Goal: Task Accomplishment & Management: Complete application form

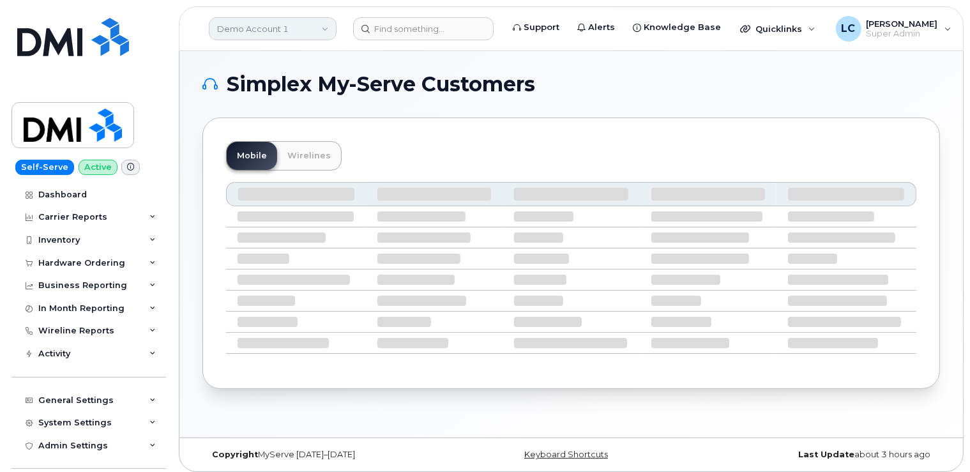
click at [280, 27] on link "Demo Account 1" at bounding box center [273, 28] width 128 height 23
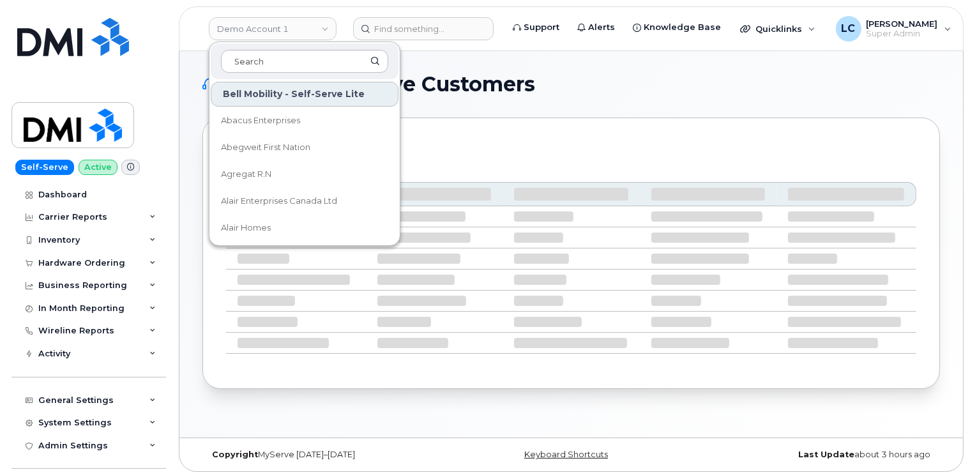
click at [268, 46] on div at bounding box center [305, 61] width 188 height 36
click at [278, 57] on input at bounding box center [304, 61] width 167 height 23
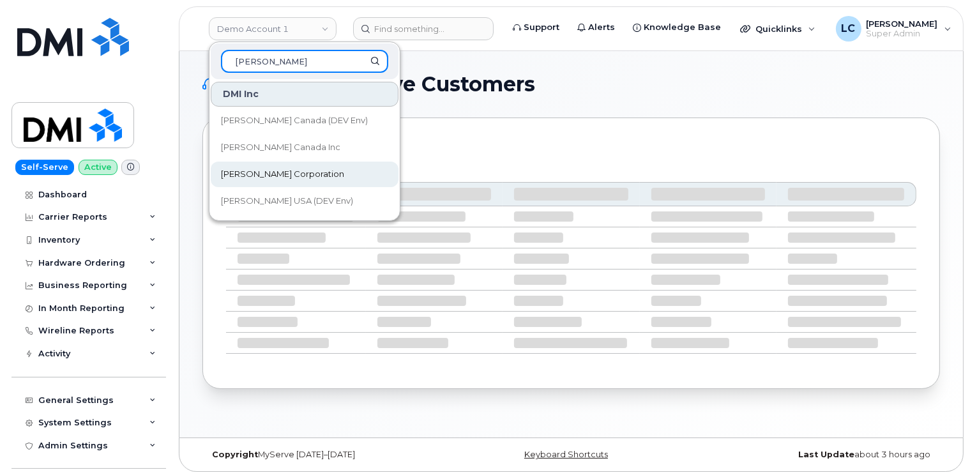
type input "Kiewit"
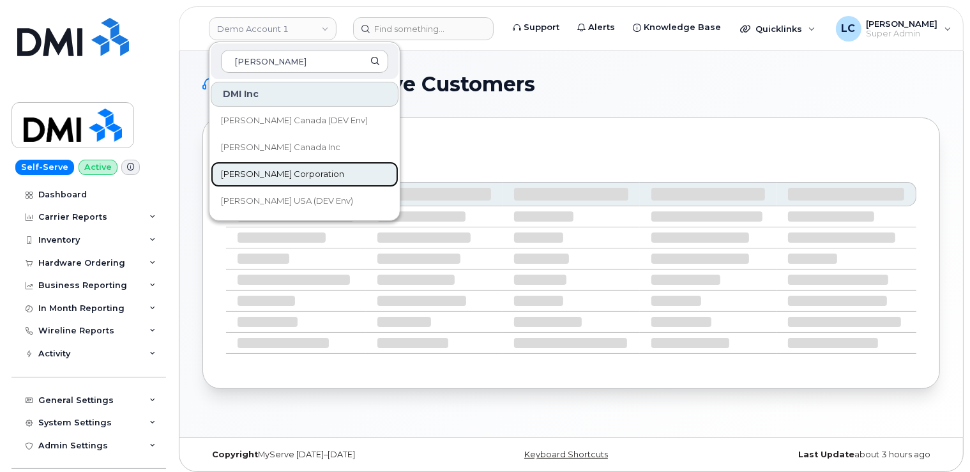
click at [299, 168] on link "[PERSON_NAME] Corporation" at bounding box center [305, 175] width 188 height 26
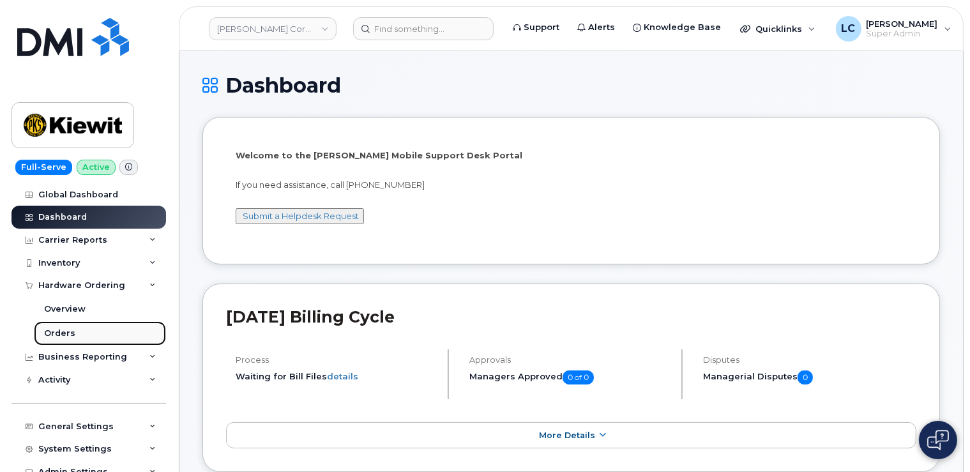
click at [73, 333] on link "Orders" at bounding box center [100, 333] width 132 height 24
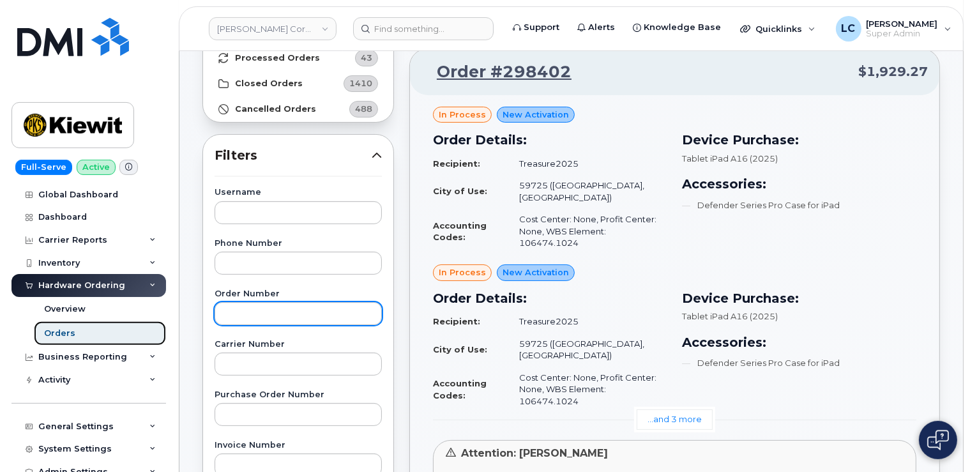
scroll to position [135, 0]
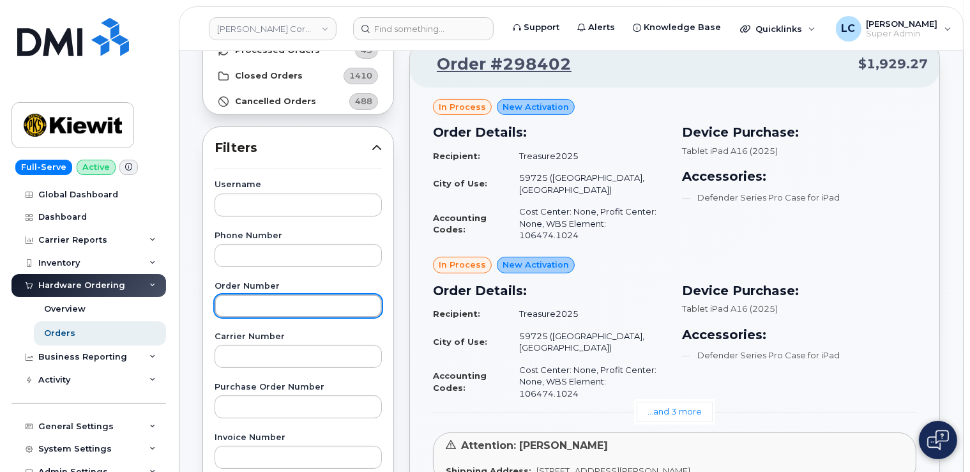
click at [299, 310] on input "text" at bounding box center [298, 305] width 167 height 23
paste input "Order No.298402"
type input "Order No.298402"
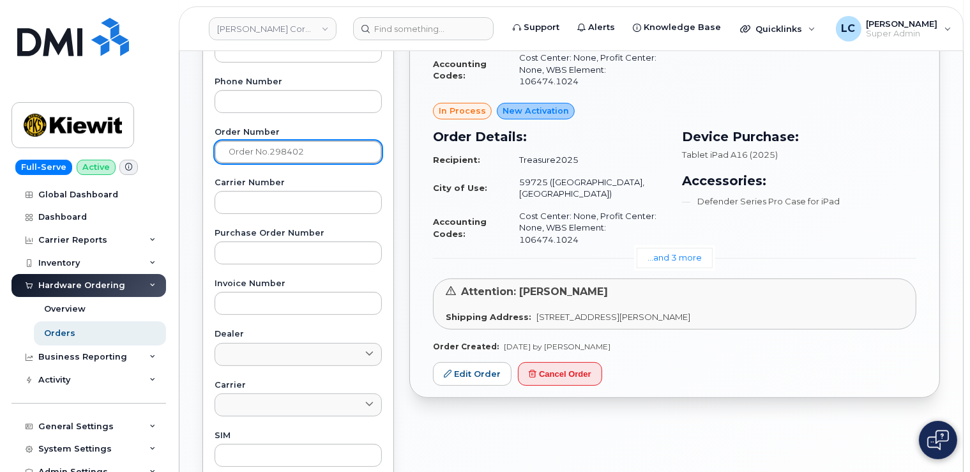
scroll to position [337, 0]
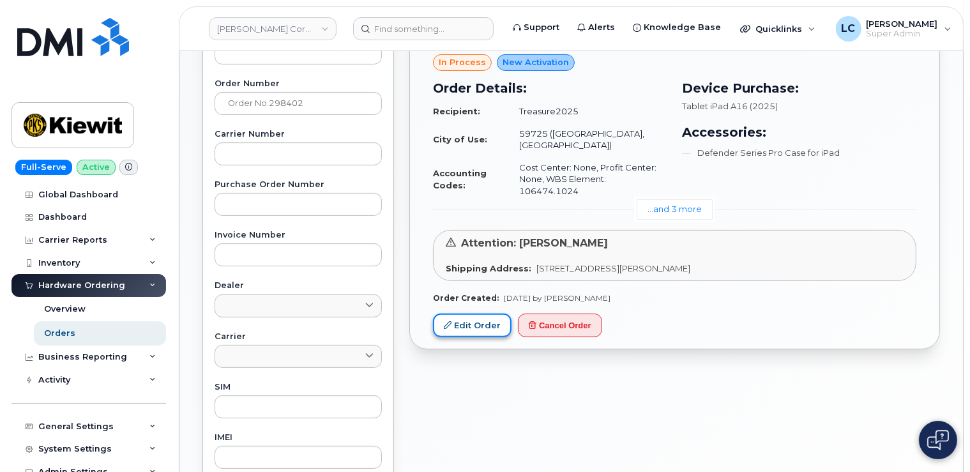
click at [479, 314] on link "Edit Order" at bounding box center [472, 326] width 79 height 24
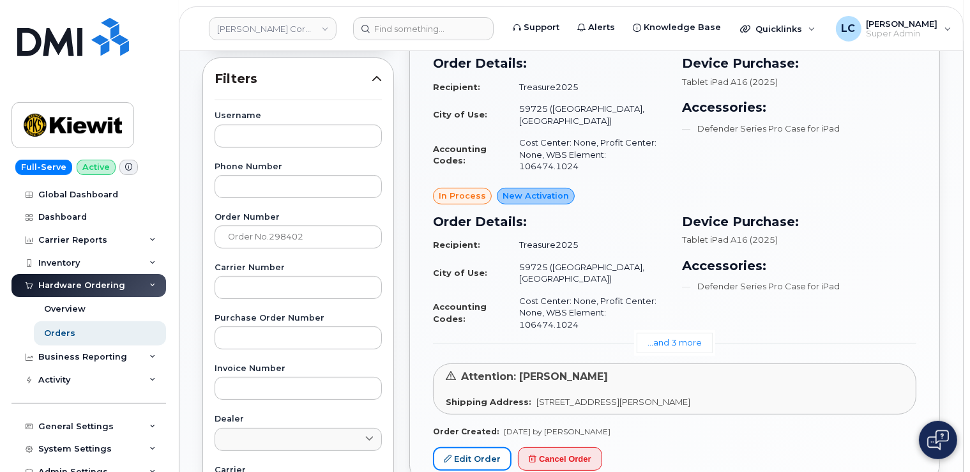
scroll to position [202, 0]
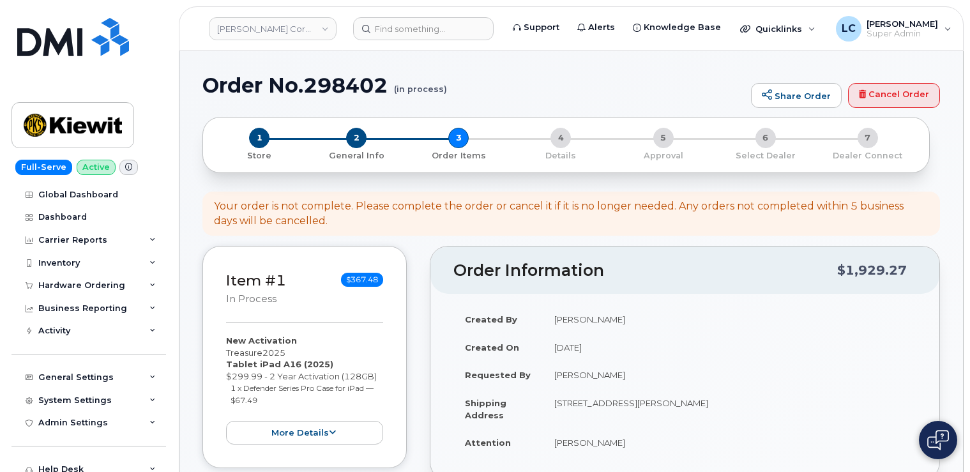
select select
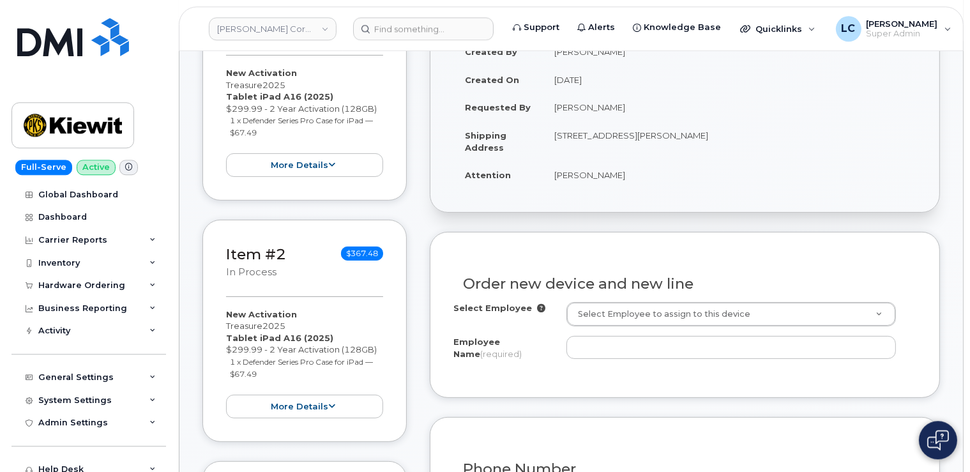
scroll to position [270, 0]
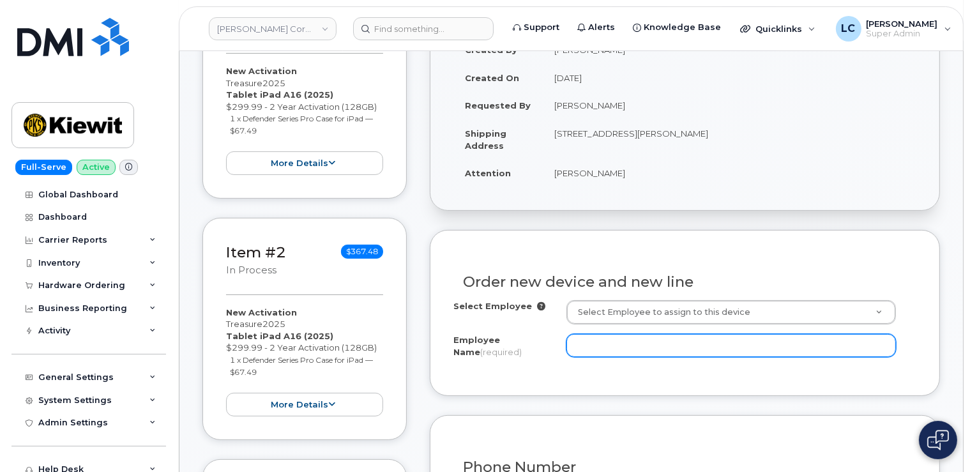
click at [634, 339] on input "Employee Name (required)" at bounding box center [732, 345] width 330 height 23
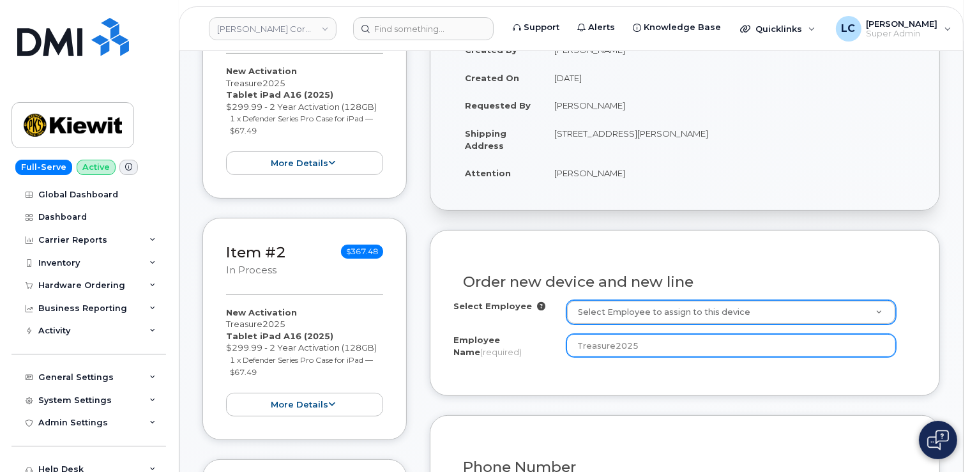
type input "Treasure2025"
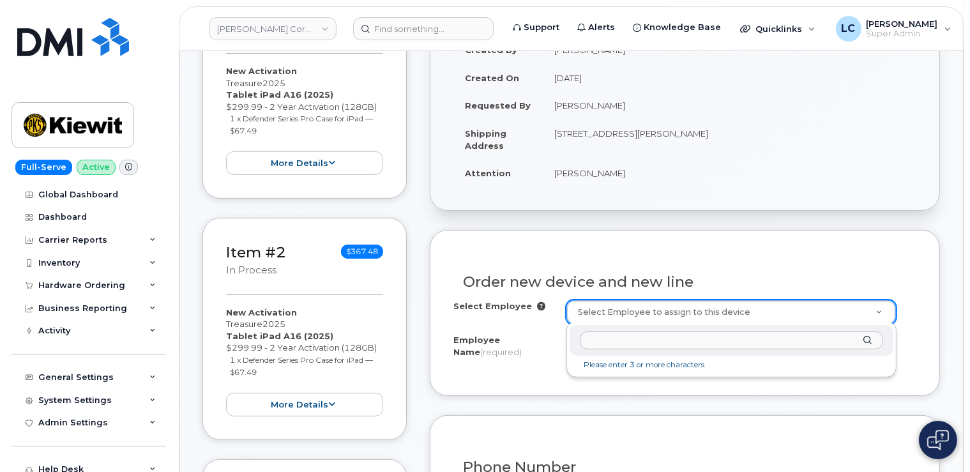
click at [683, 340] on input "text" at bounding box center [731, 340] width 303 height 19
type input "T"
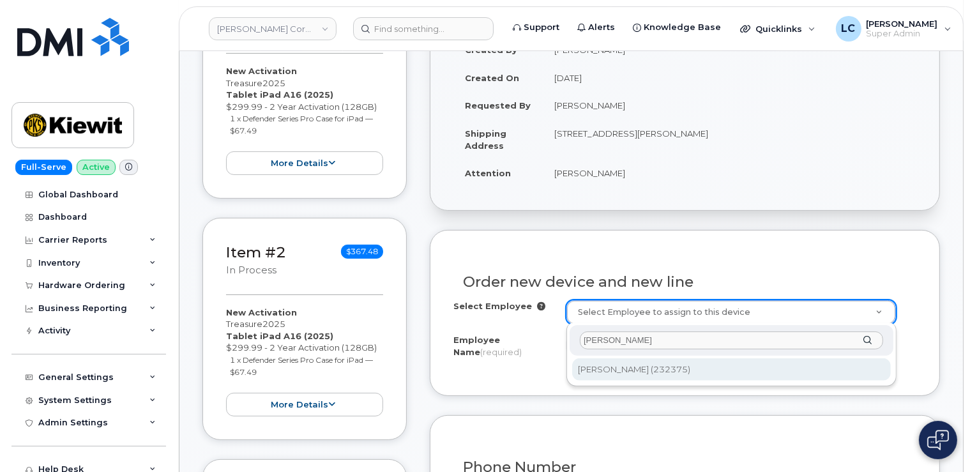
type input "[PERSON_NAME]"
type input "2148504"
type input "[PERSON_NAME]"
type input "[STREET_ADDRESS]"
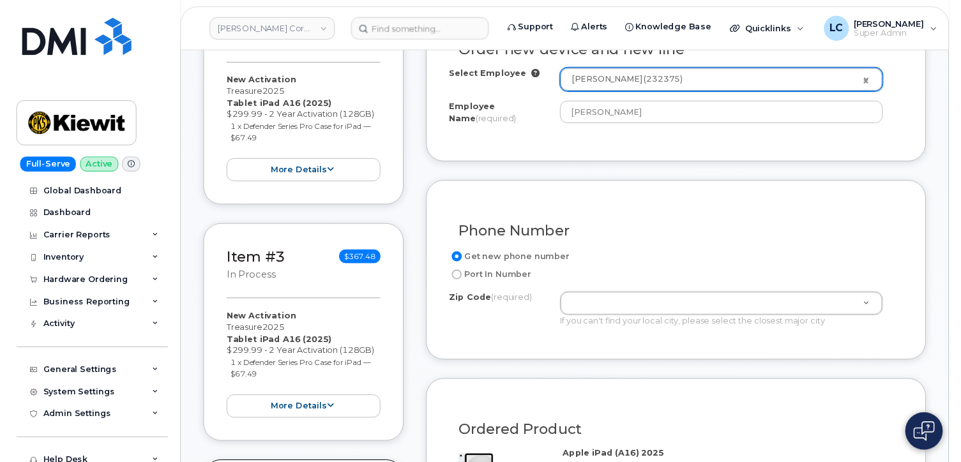
scroll to position [539, 0]
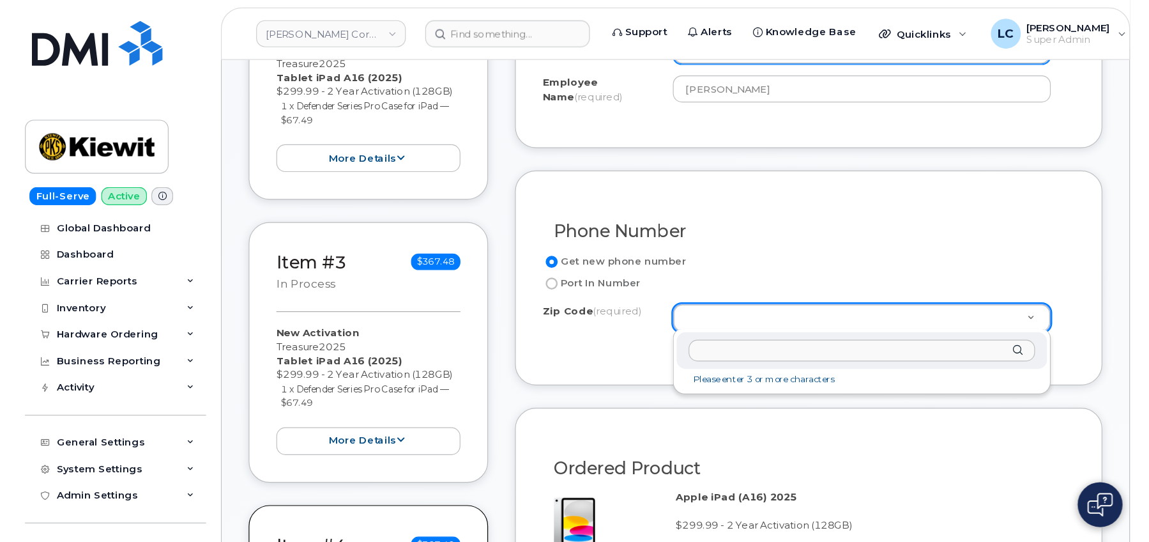
scroll to position [538, 0]
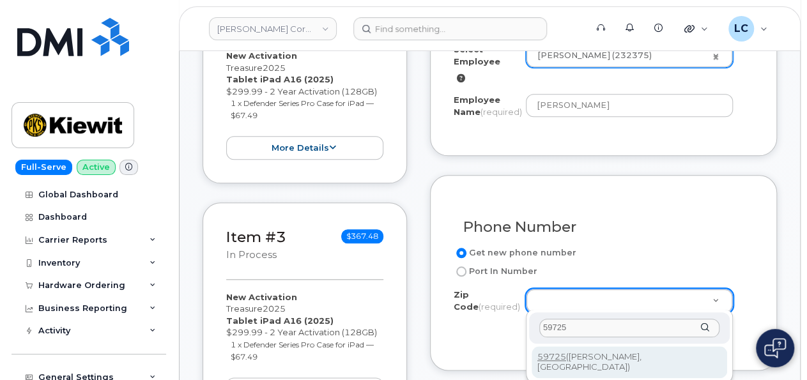
type input "59725"
type input "59725 ([GEOGRAPHIC_DATA], [GEOGRAPHIC_DATA])"
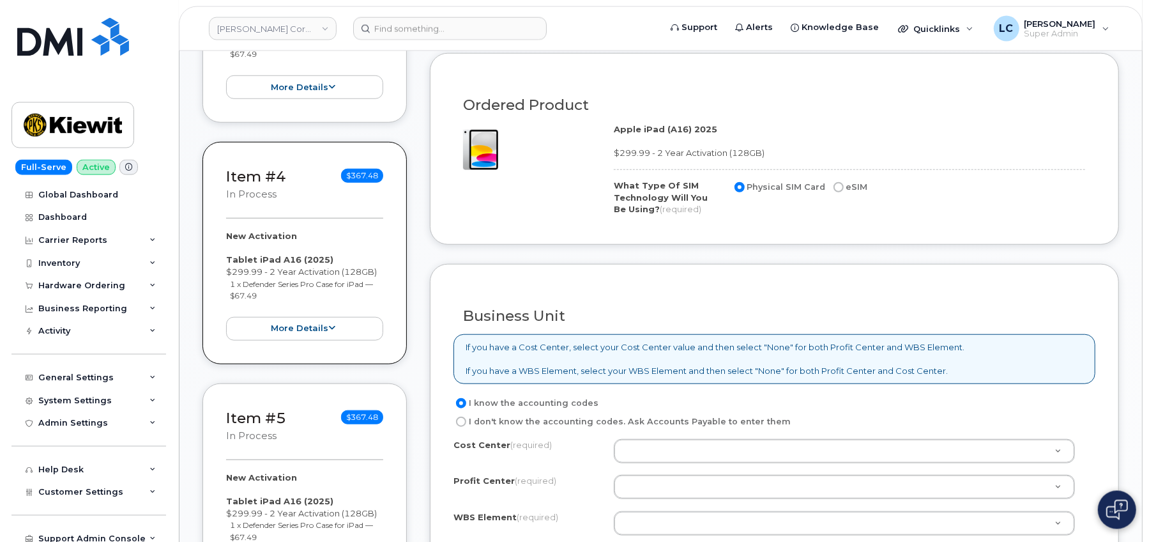
scroll to position [884, 0]
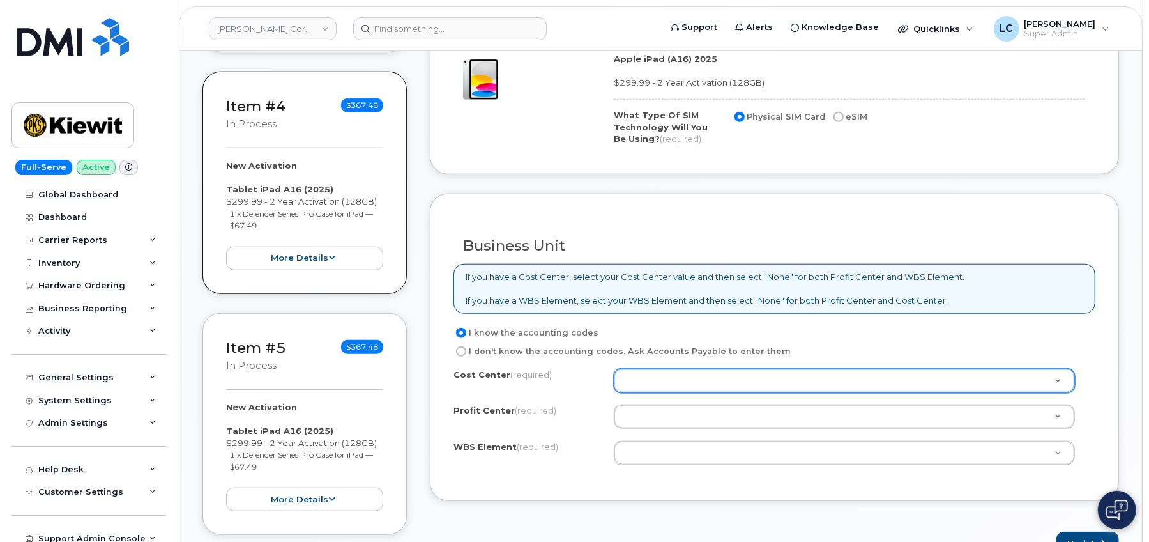
click at [689, 379] on body "Kiewit Corporation Support Alerts Knowledge Base Quicklinks Suspend / Cancel De…" at bounding box center [574, 459] width 1149 height 2687
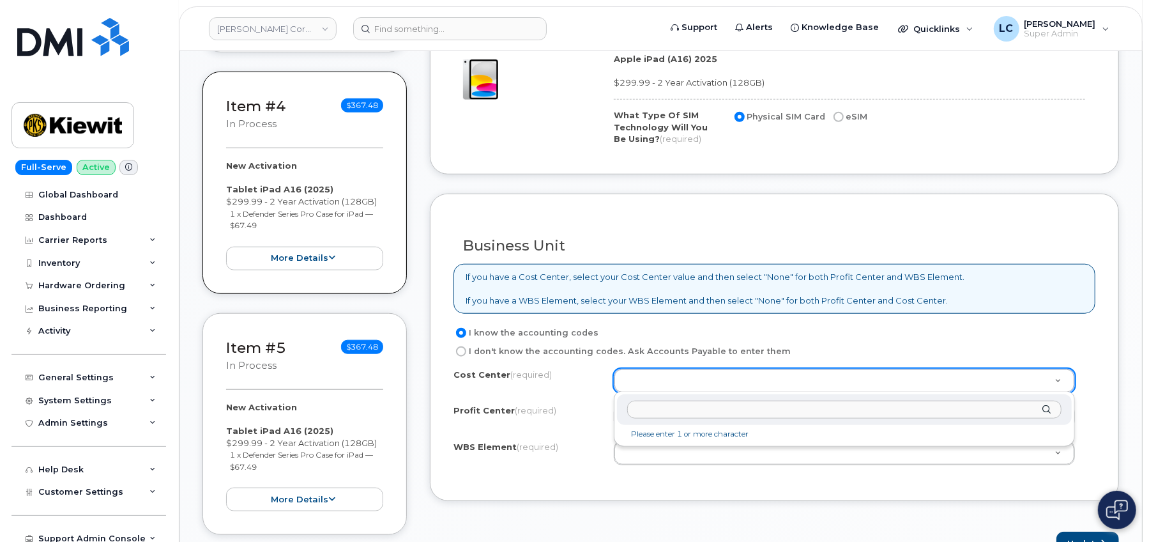
click at [684, 403] on input "text" at bounding box center [844, 409] width 434 height 19
type input "none"
type input "None"
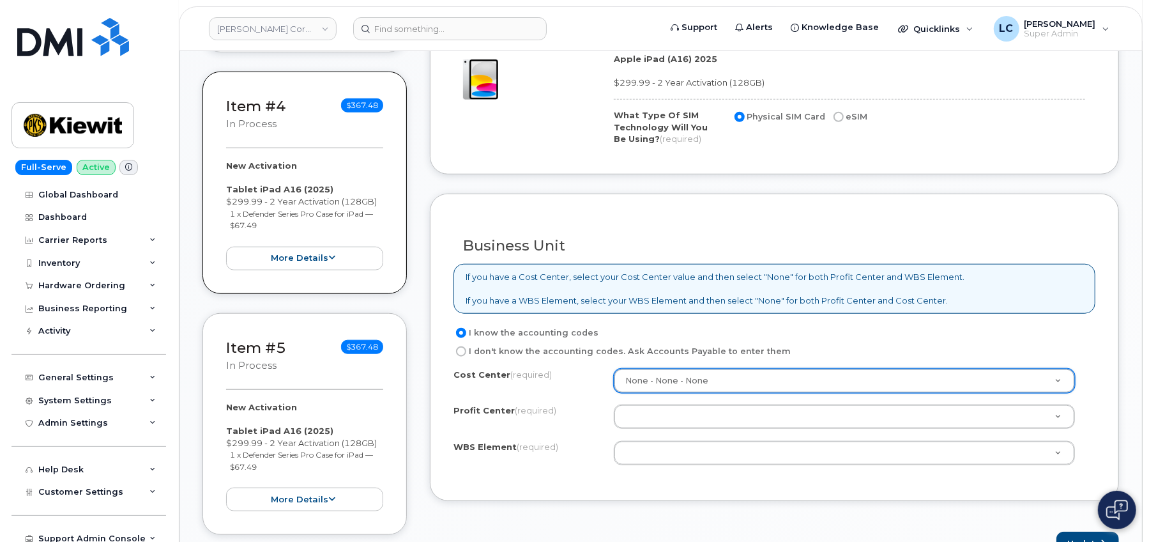
click at [710, 424] on body "Kiewit Corporation Support Alerts Knowledge Base Quicklinks Suspend / Cancel De…" at bounding box center [574, 459] width 1149 height 2687
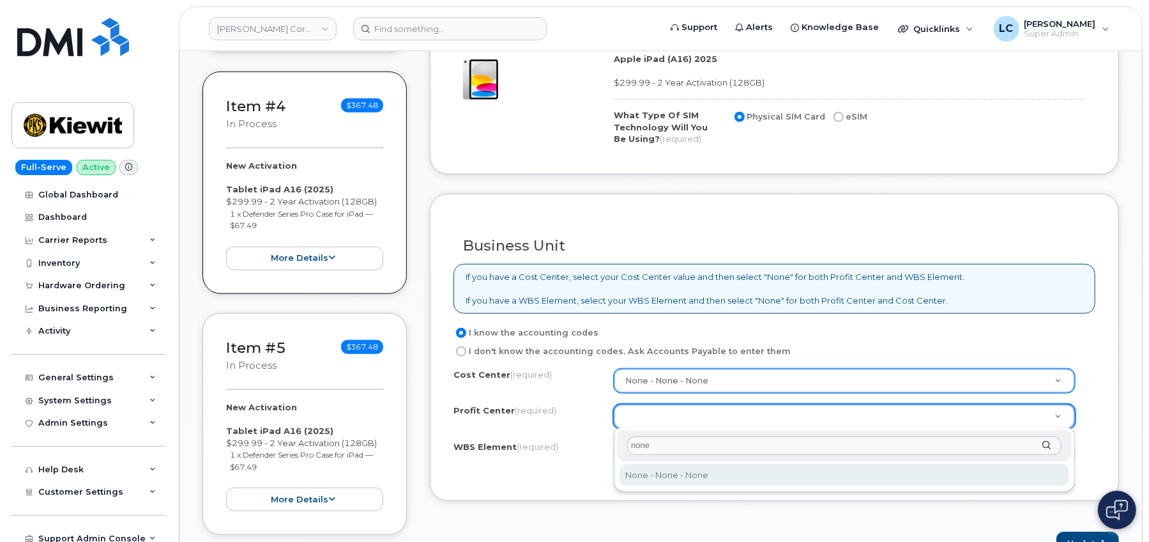
type input "none"
select select "None"
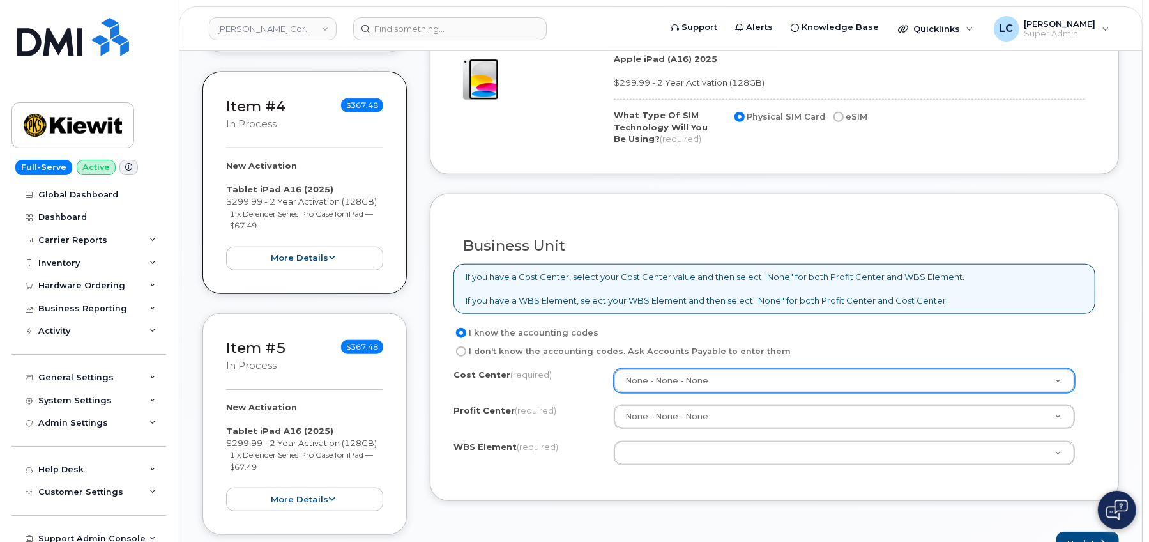
click at [704, 437] on div "Cost Center (required) None - None - None None Profit Center (required) None - …" at bounding box center [774, 423] width 642 height 109
click at [706, 450] on body "Kiewit Corporation Support Alerts Knowledge Base Quicklinks Suspend / Cancel De…" at bounding box center [574, 459] width 1149 height 2687
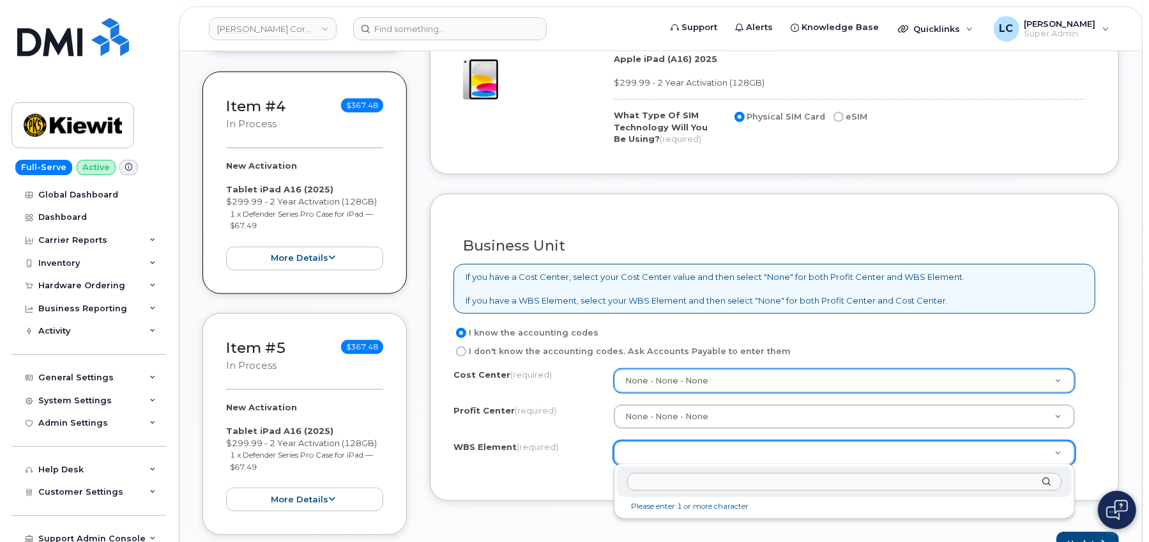
type input "Order No.298402"
drag, startPoint x: 709, startPoint y: 481, endPoint x: 607, endPoint y: 475, distance: 102.4
click at [627, 471] on input "Order No.298402" at bounding box center [844, 482] width 434 height 19
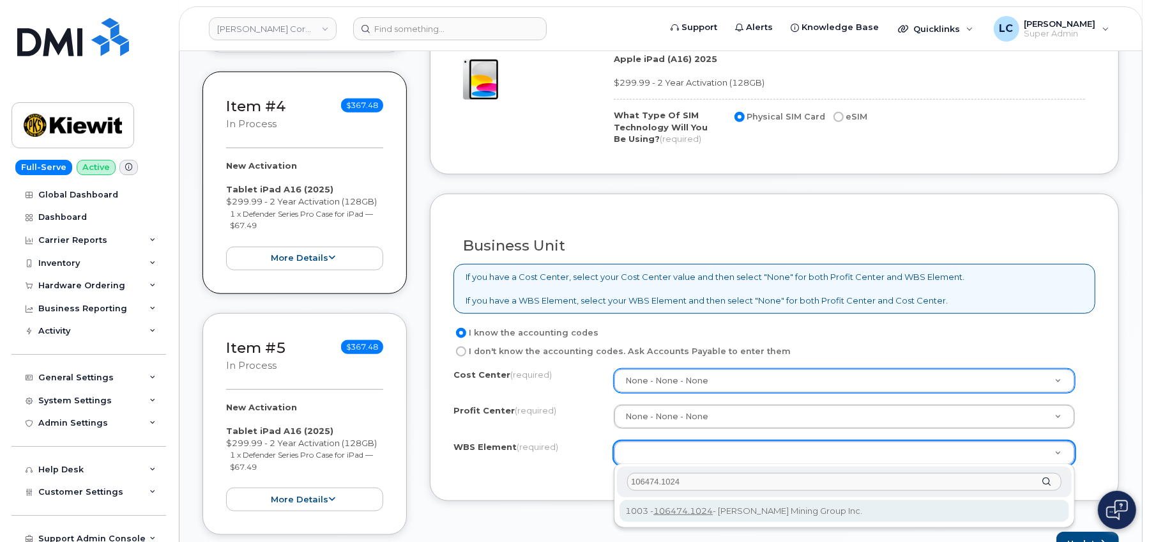
type input "106474.1024"
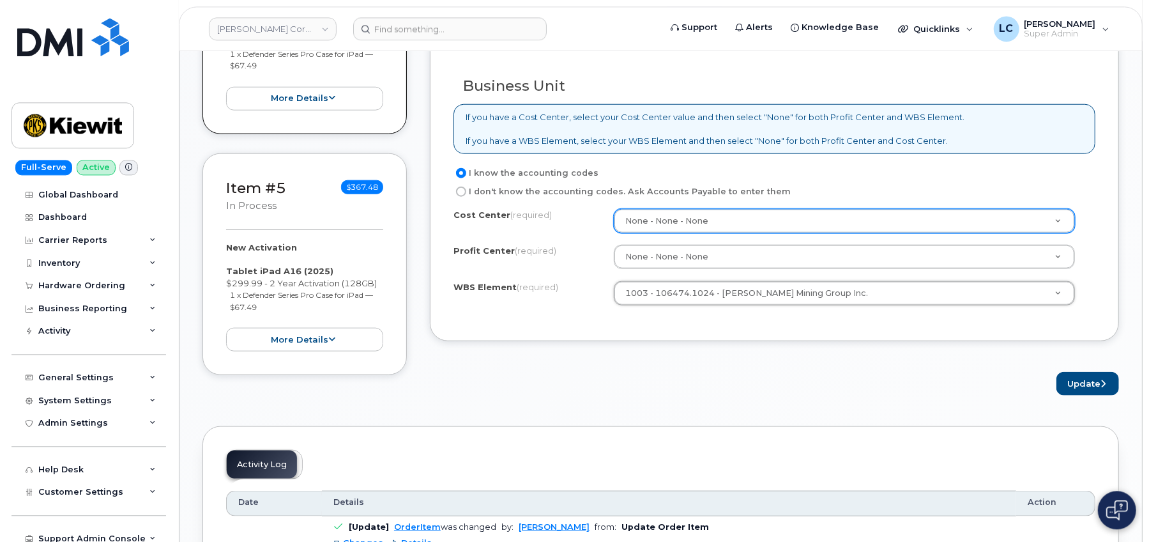
scroll to position [1092, 0]
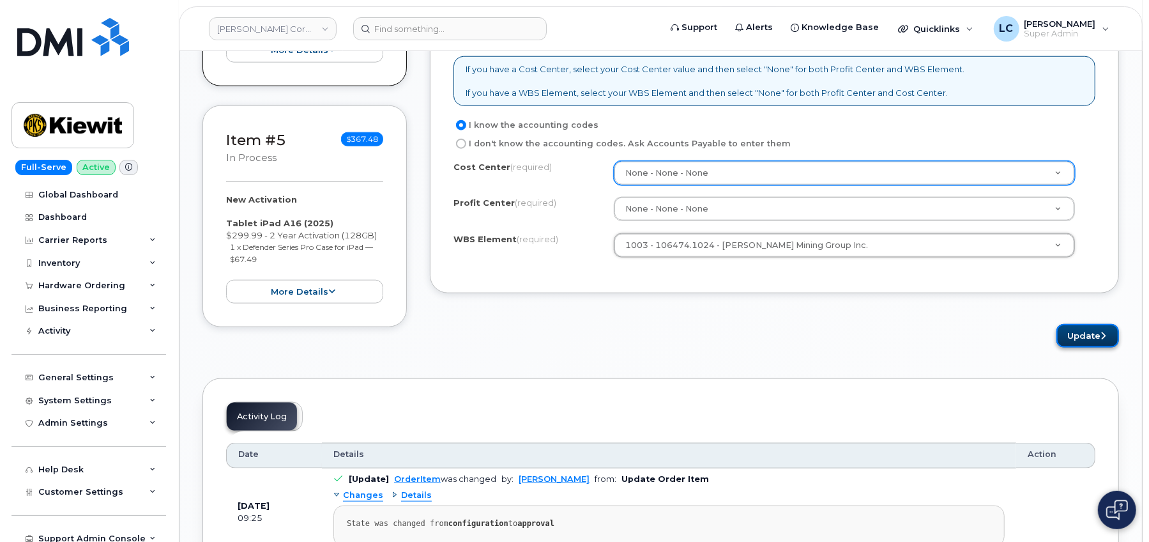
click at [970, 338] on button "Update" at bounding box center [1087, 336] width 63 height 24
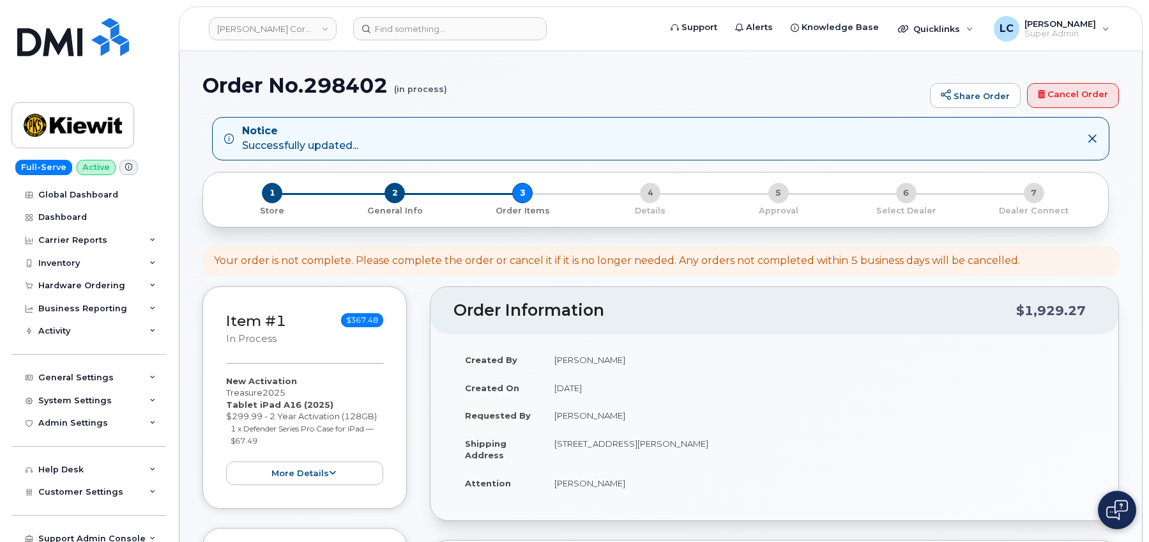
select select
drag, startPoint x: 466, startPoint y: 128, endPoint x: 454, endPoint y: 120, distance: 14.7
click at [464, 128] on div "Notice Successfully updated..." at bounding box center [650, 138] width 853 height 29
drag, startPoint x: 446, startPoint y: 89, endPoint x: 211, endPoint y: 98, distance: 235.8
click at [211, 96] on h1 "Order No.298402 (in process)" at bounding box center [562, 85] width 721 height 22
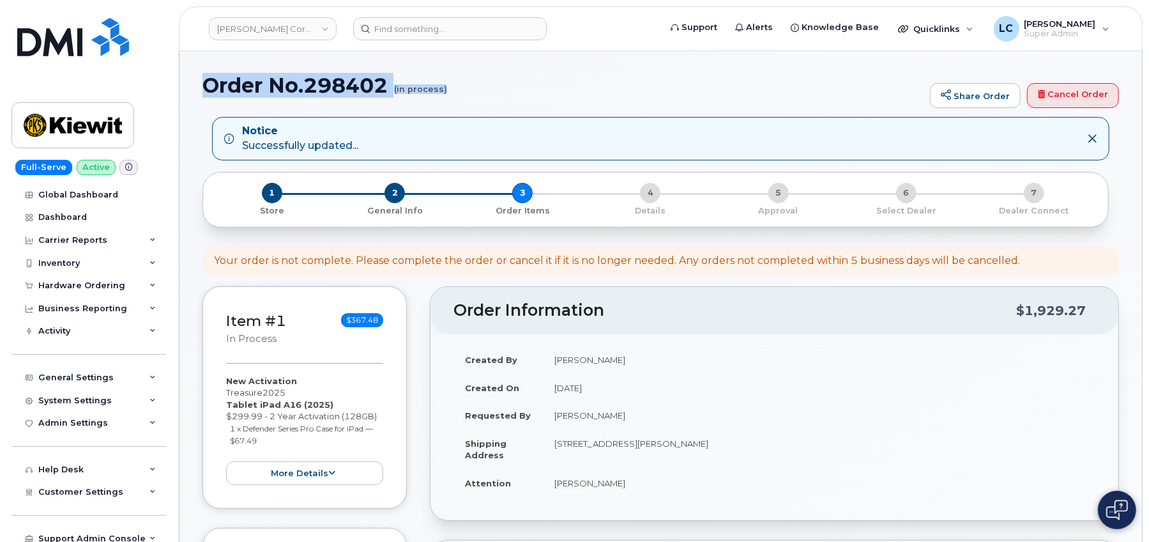
copy h1 "Order No.298402 (in process)"
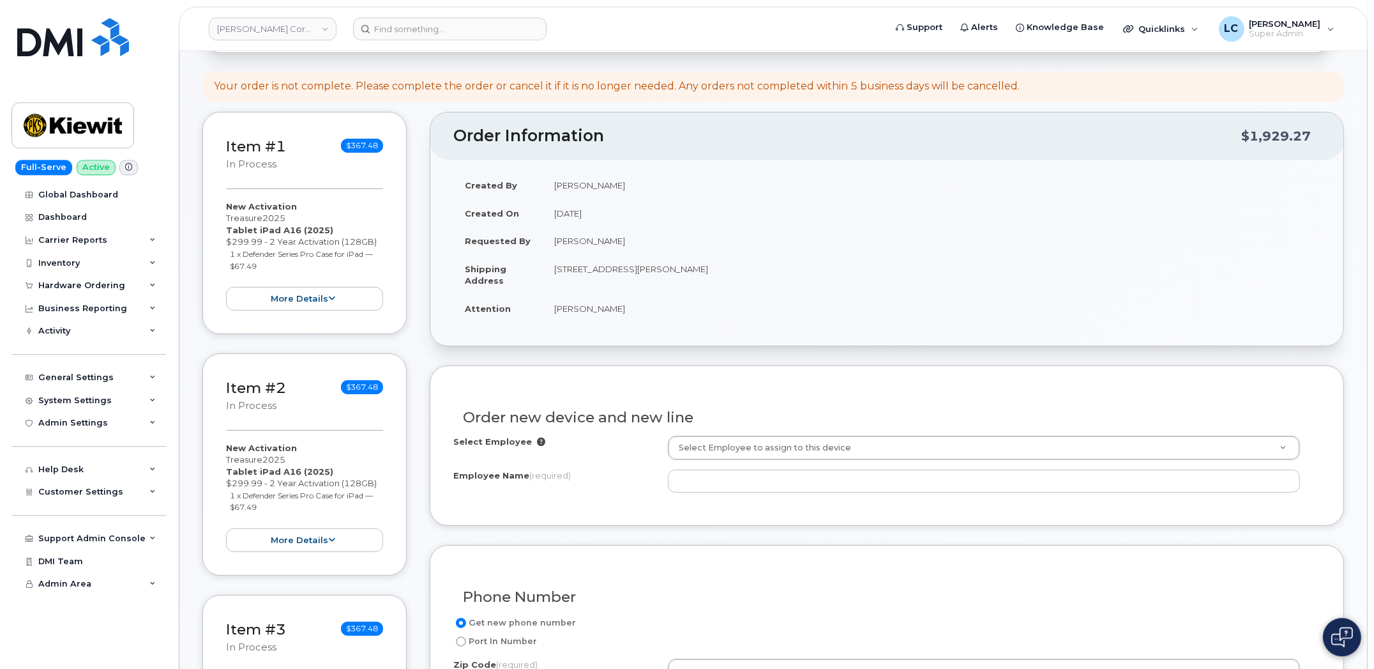
scroll to position [208, 0]
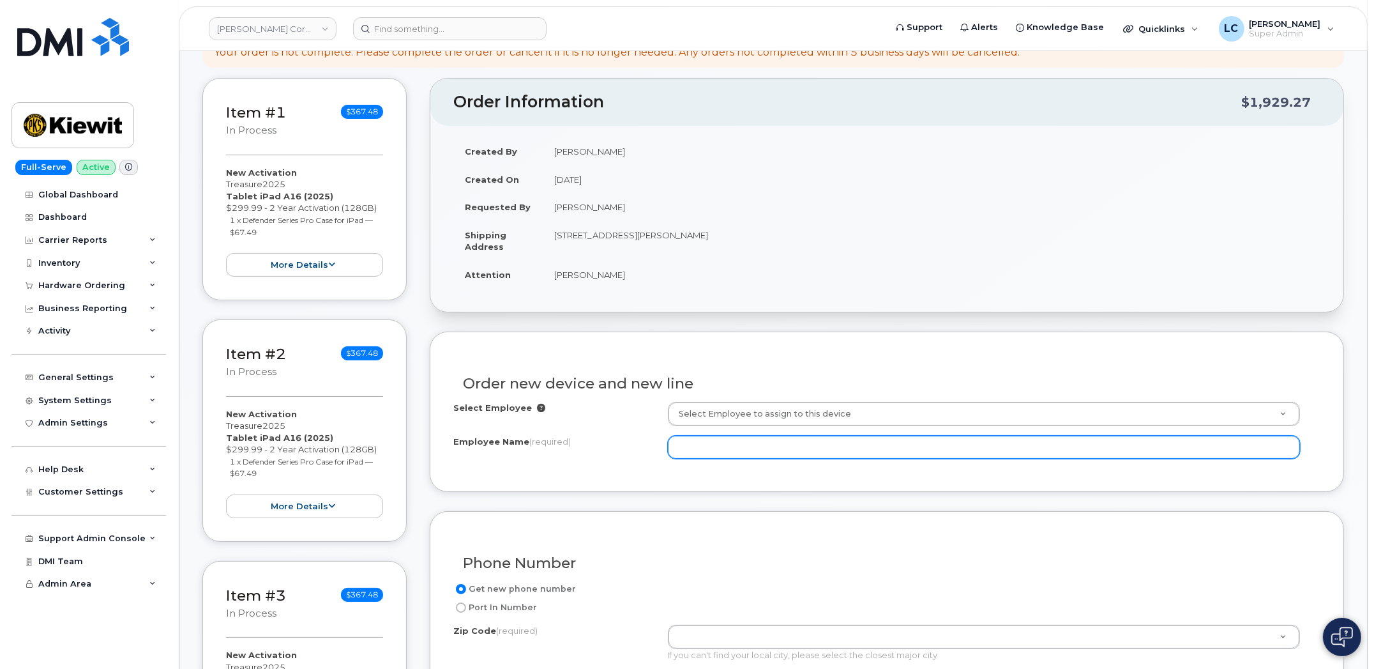
click at [772, 441] on input "Employee Name (required)" at bounding box center [984, 447] width 633 height 23
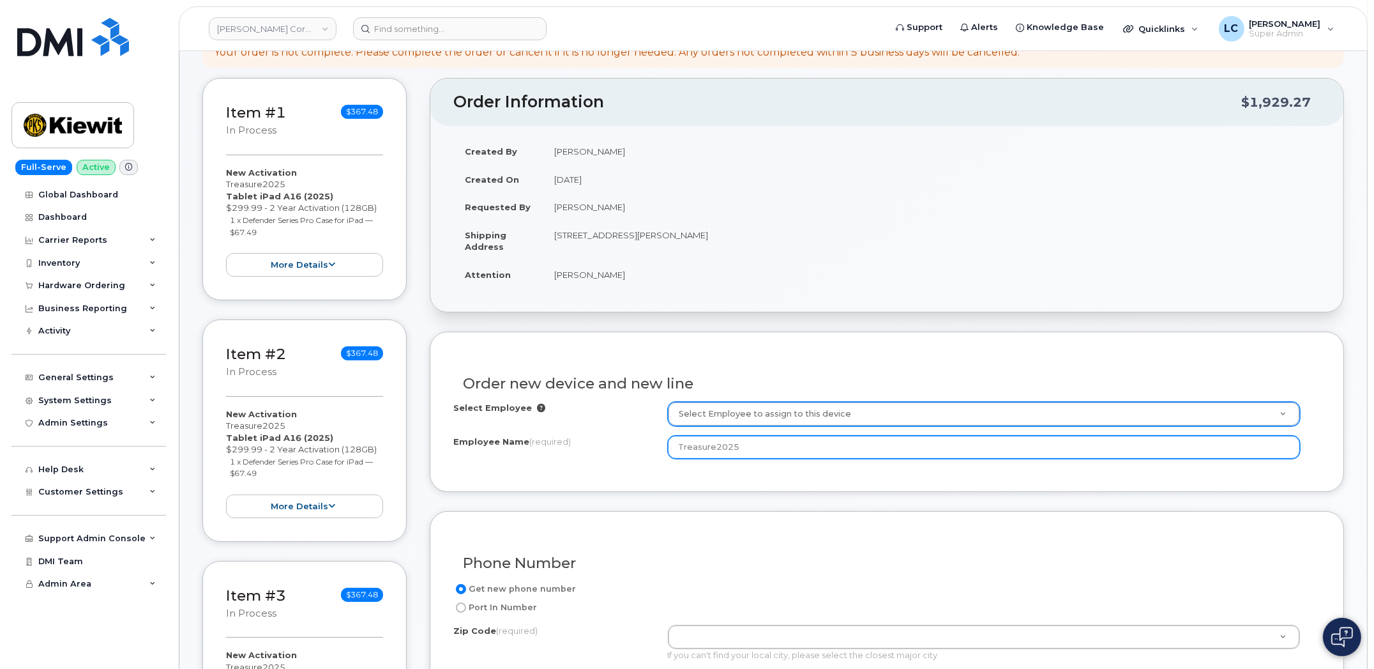
type input "Treasure2025"
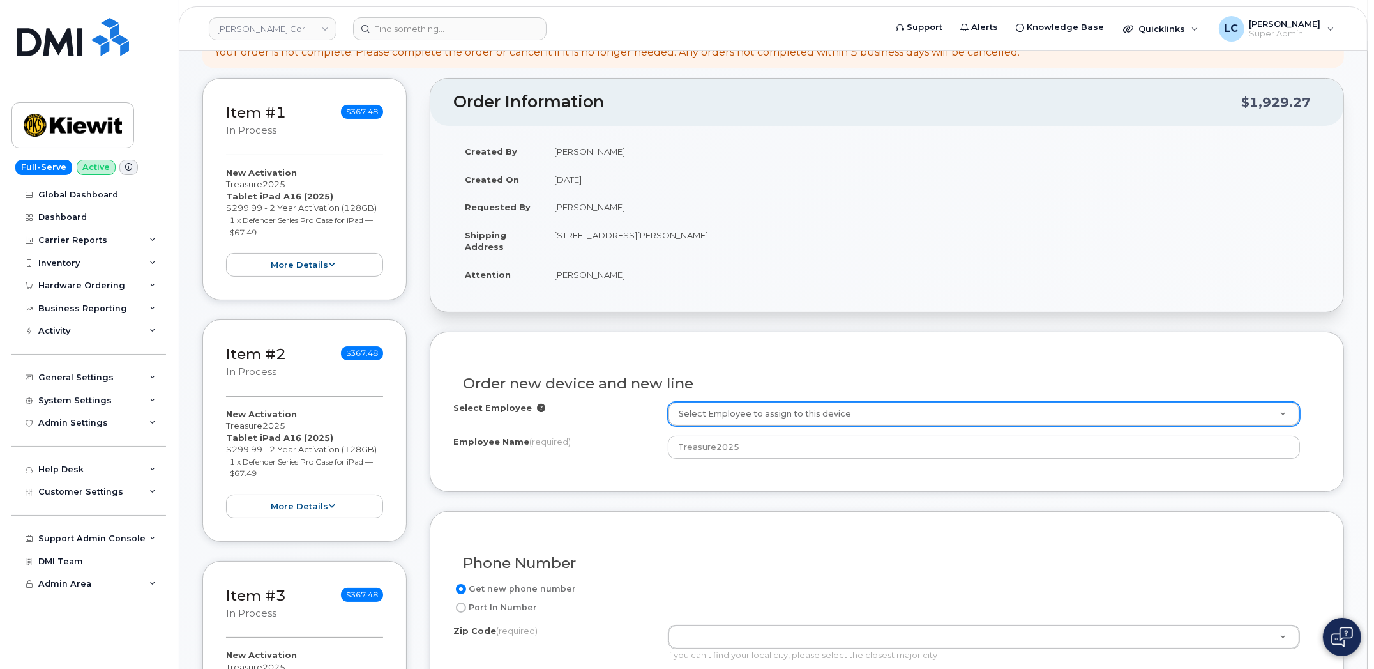
click at [777, 452] on input "text" at bounding box center [983, 445] width 605 height 19
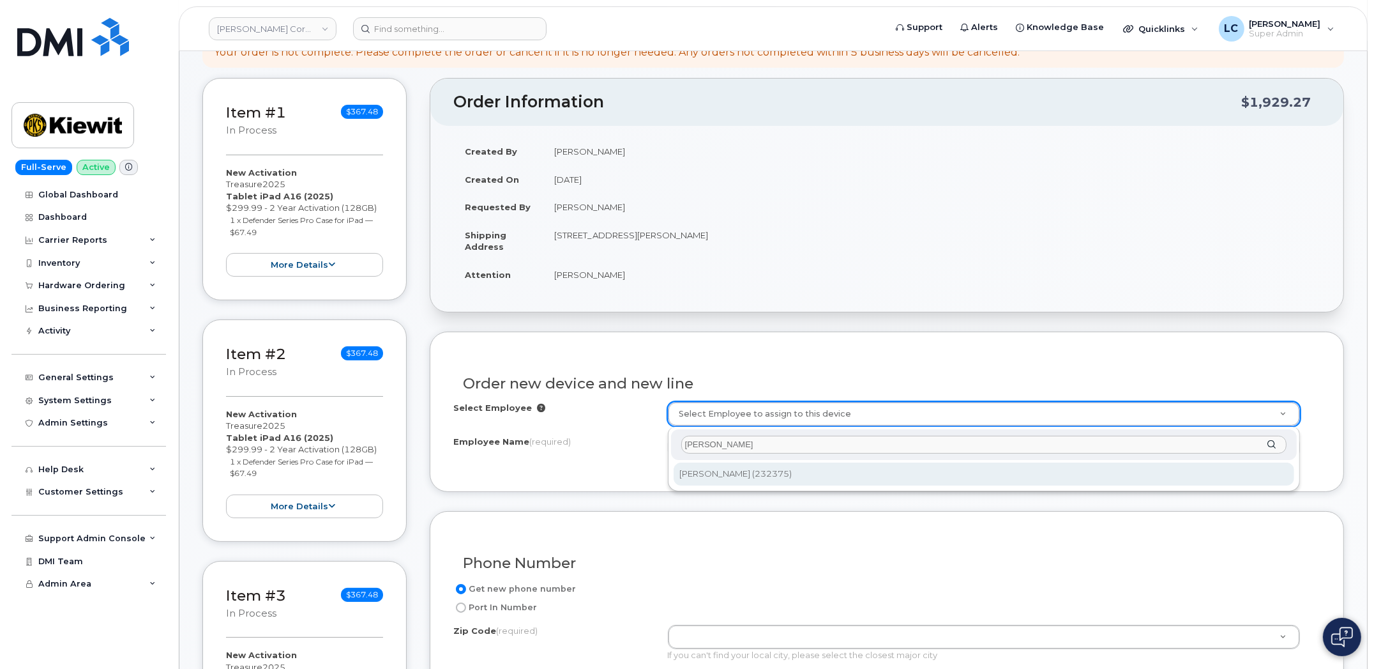
type input "[PERSON_NAME]"
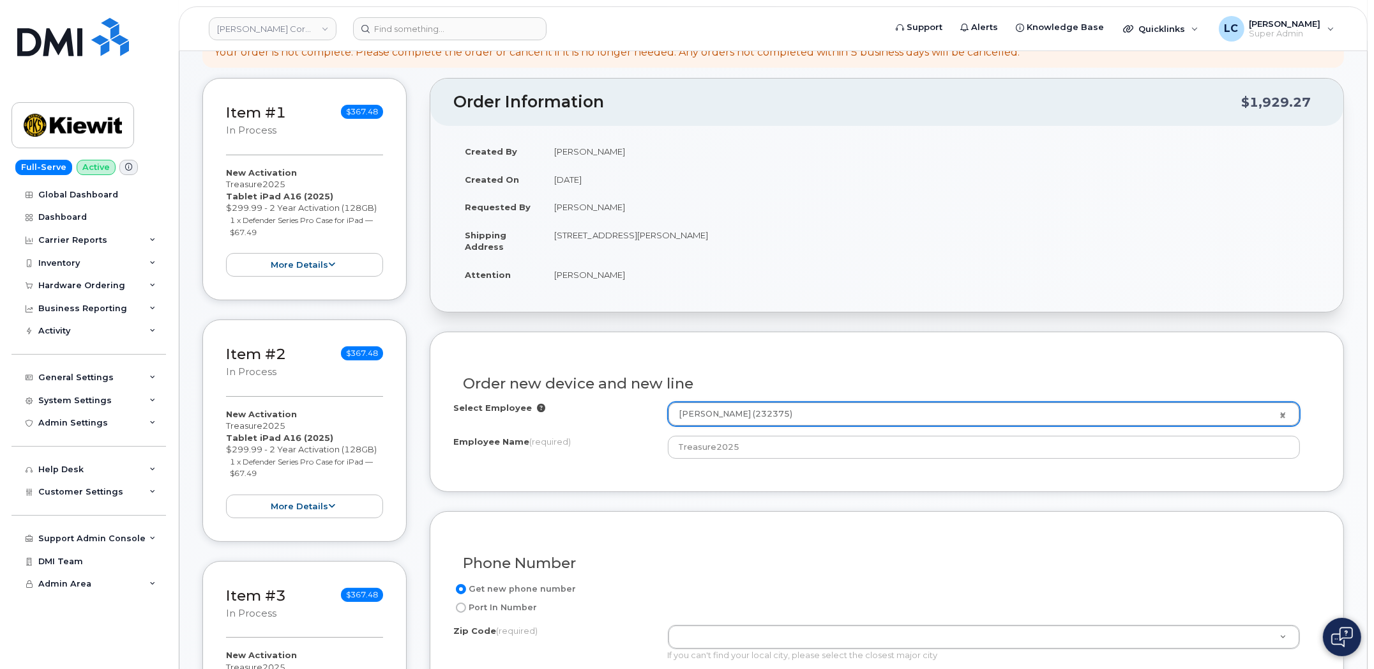
type input "2148504"
type input "[PERSON_NAME]"
type input "12312 Port Grace Blvd"
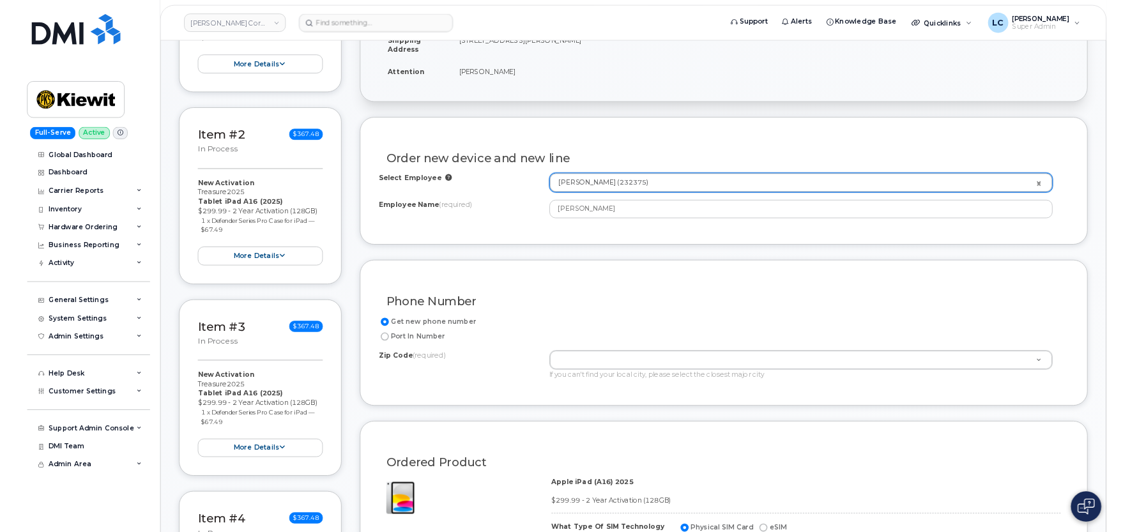
scroll to position [416, 0]
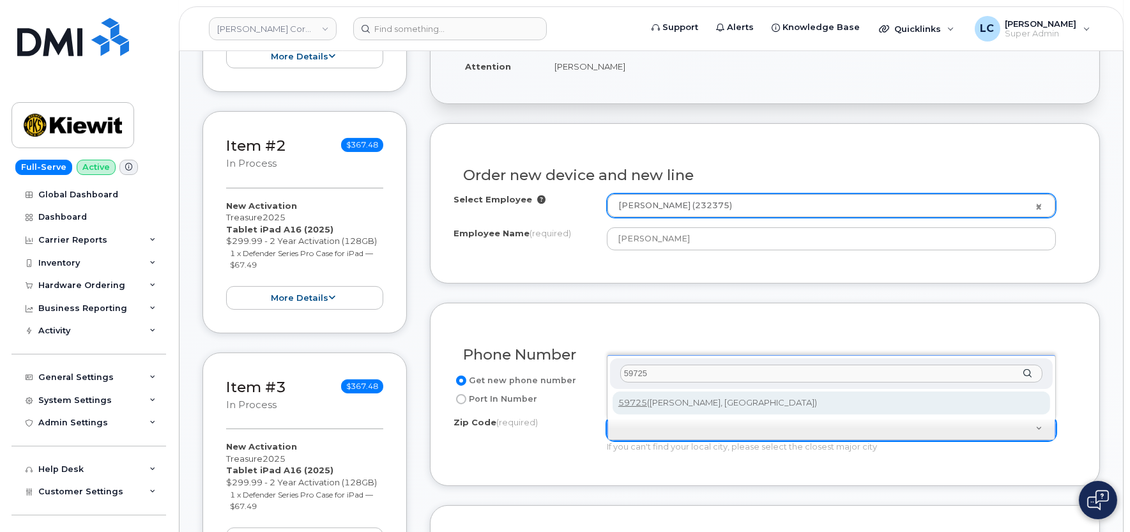
type input "59725"
type input "59725 (Dillon, MT)"
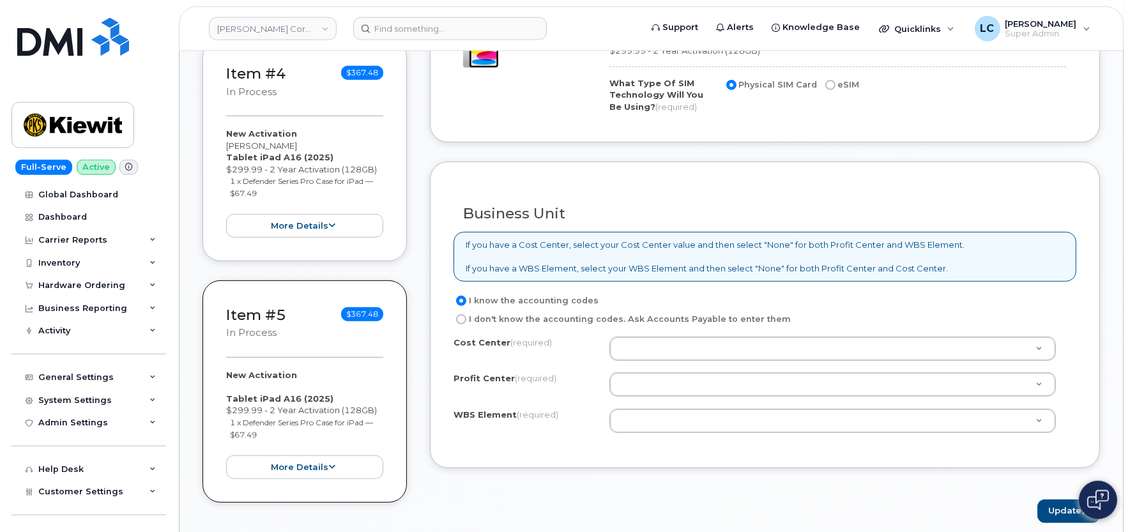
scroll to position [973, 0]
click at [678, 355] on body "[PERSON_NAME] Corporation Support Alerts Knowledge Base Quicklinks Suspend / Ca…" at bounding box center [565, 463] width 1130 height 2873
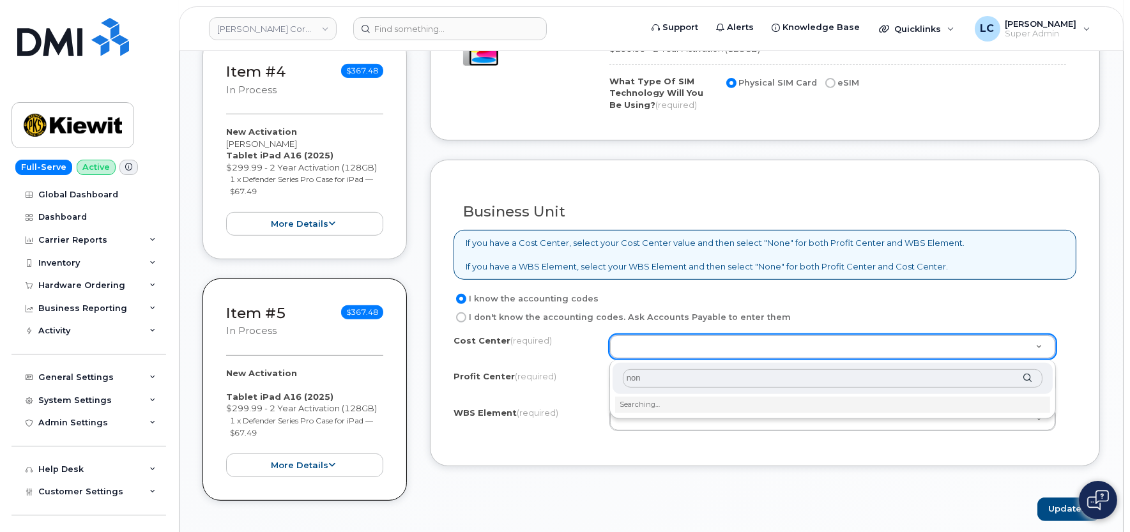
type input "none"
type input "None"
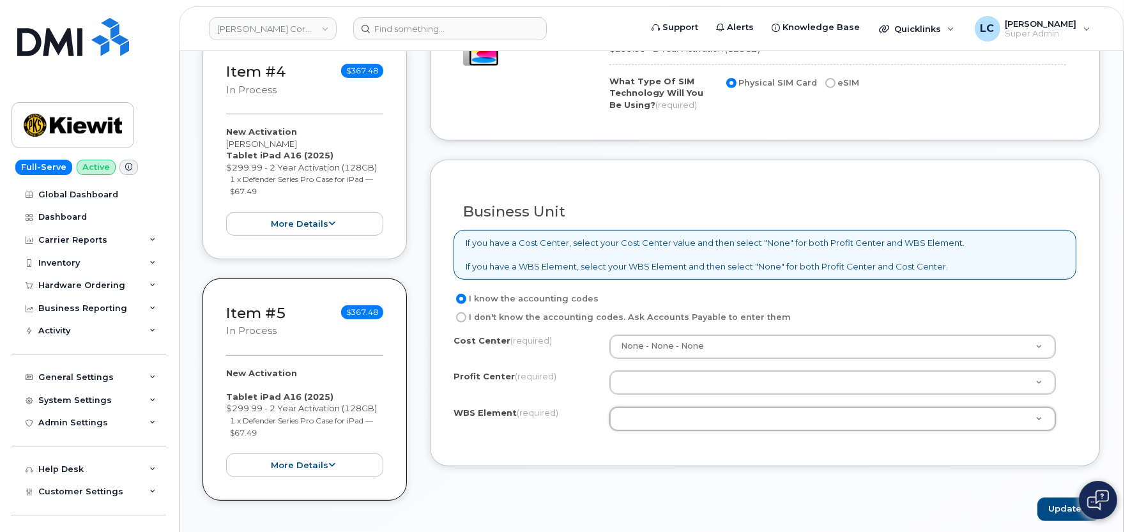
click at [742, 398] on div "Cost Center (required) None - None - None None Profit Center (required) None - …" at bounding box center [764, 389] width 623 height 109
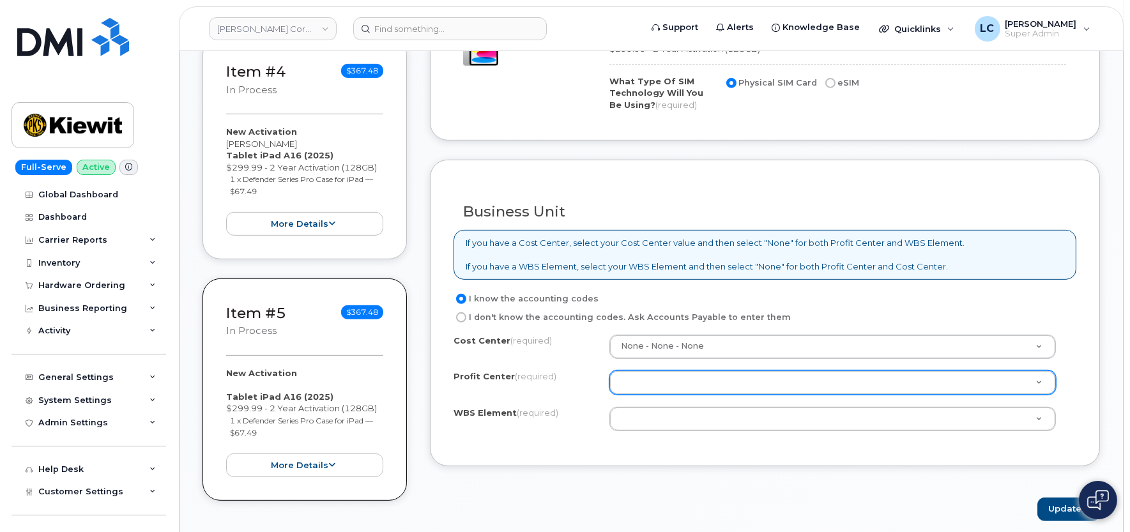
click at [743, 385] on body "[PERSON_NAME] Corporation Support Alerts Knowledge Base Quicklinks Suspend / Ca…" at bounding box center [565, 463] width 1130 height 2873
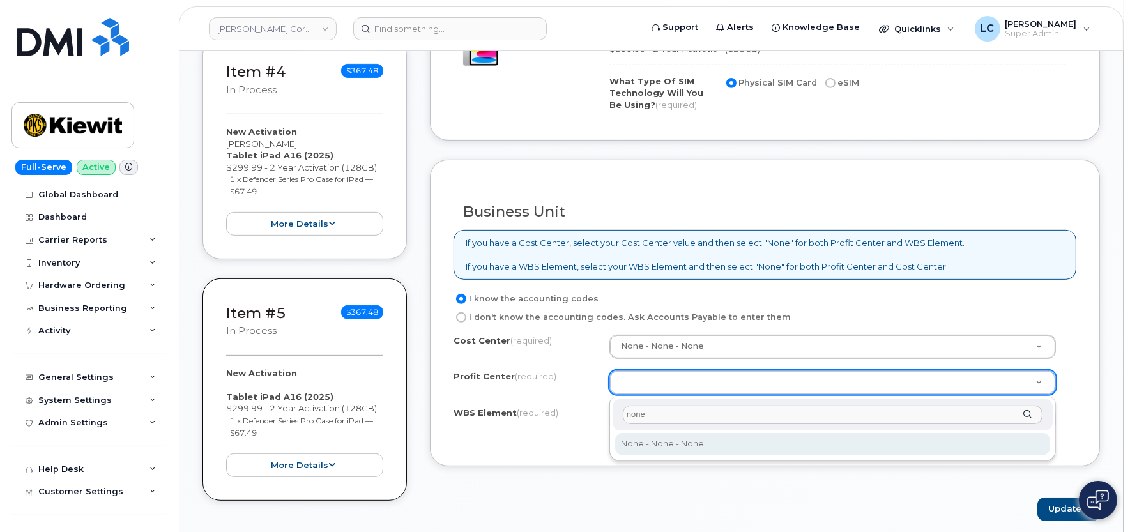
type input "none"
select select "None"
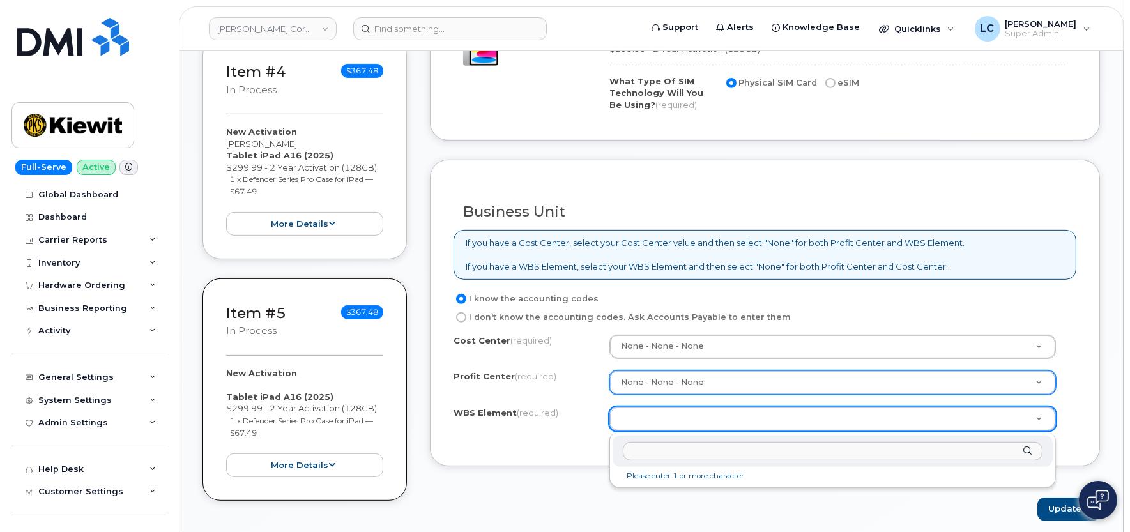
click at [737, 422] on body "[PERSON_NAME] Corporation Support Alerts Knowledge Base Quicklinks Suspend / Ca…" at bounding box center [565, 463] width 1130 height 2873
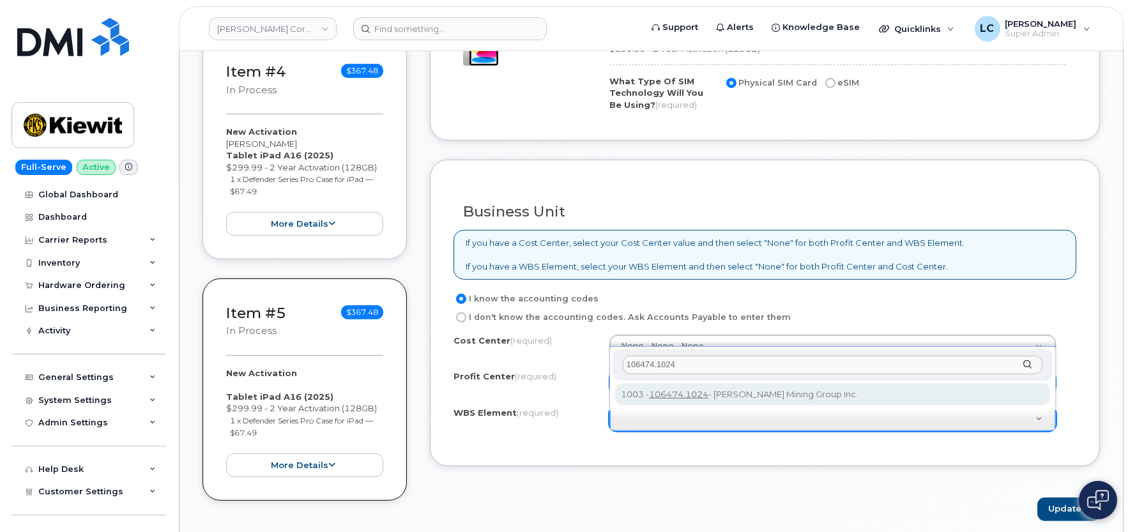
type input "106474.1024"
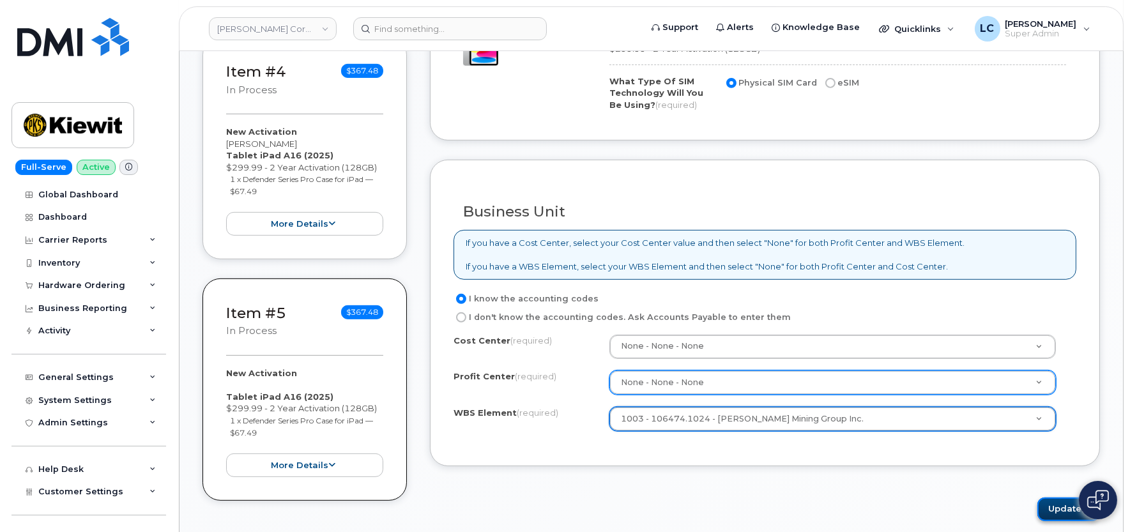
click at [1049, 510] on button "Update" at bounding box center [1068, 510] width 63 height 24
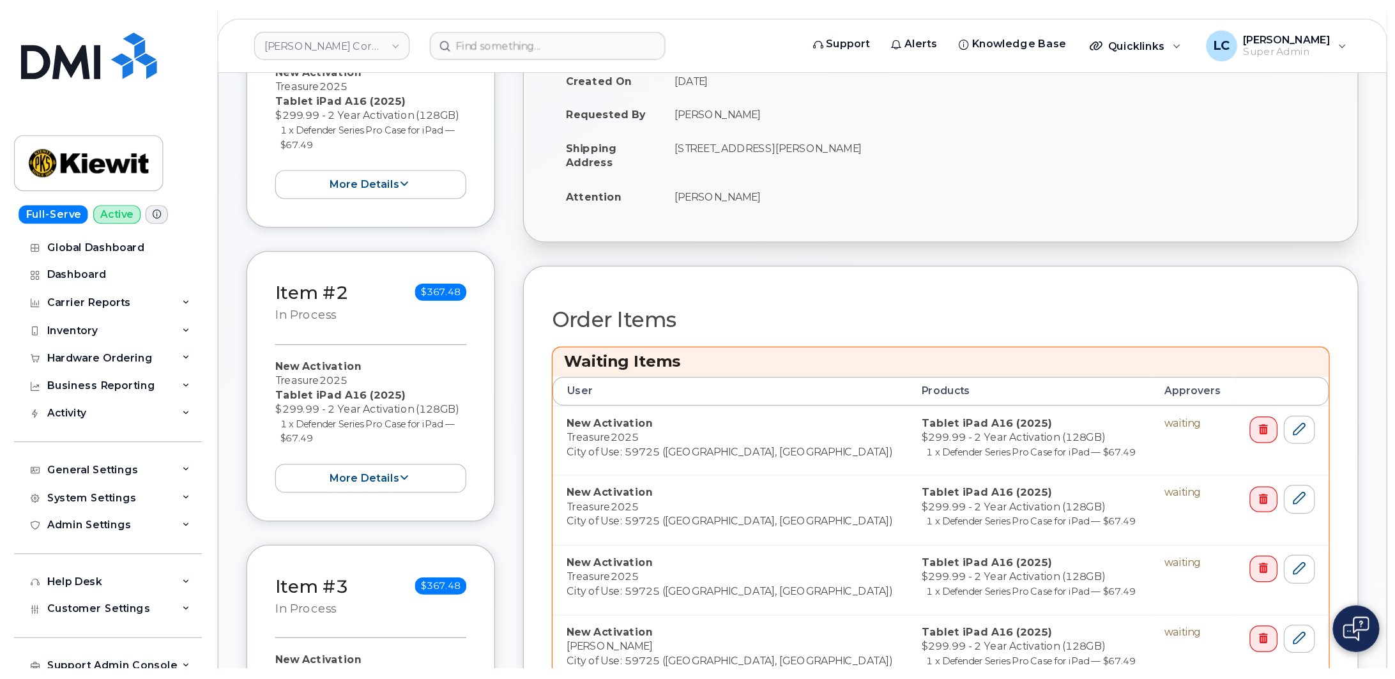
scroll to position [397, 0]
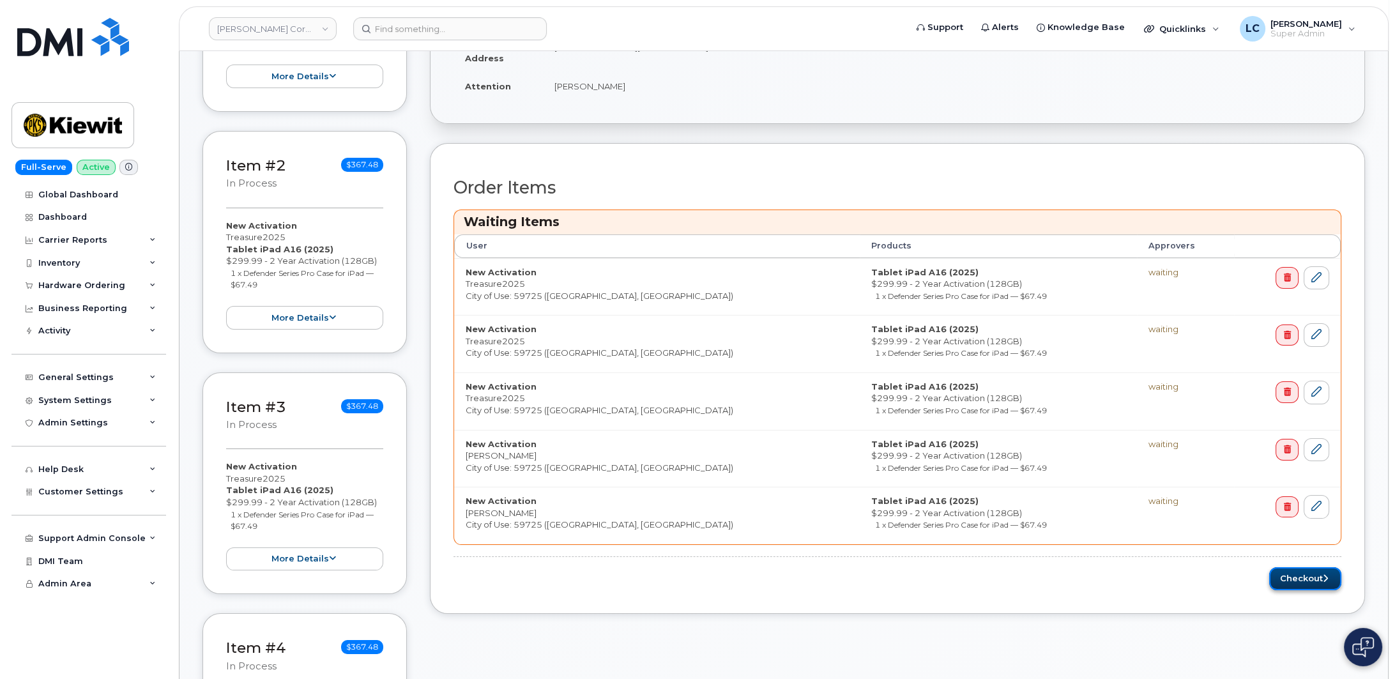
click at [1146, 539] on button "Checkout" at bounding box center [1305, 579] width 72 height 24
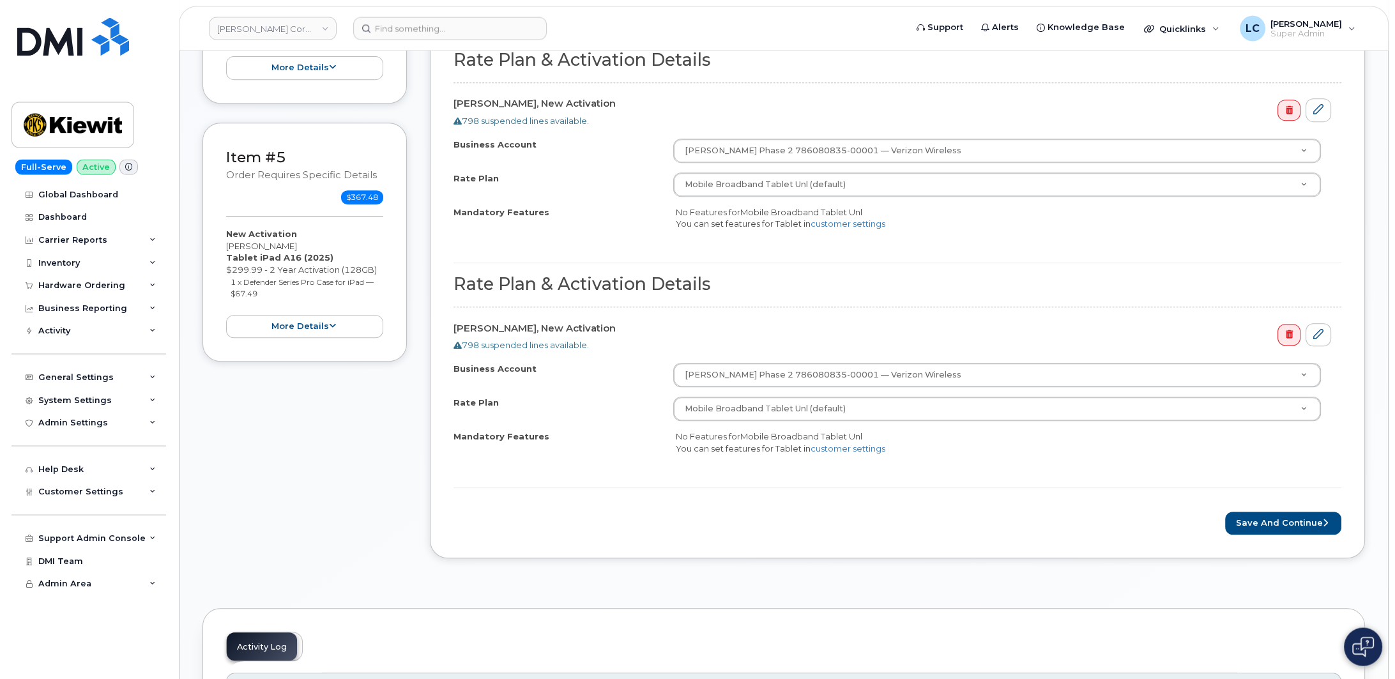
scroll to position [1123, 0]
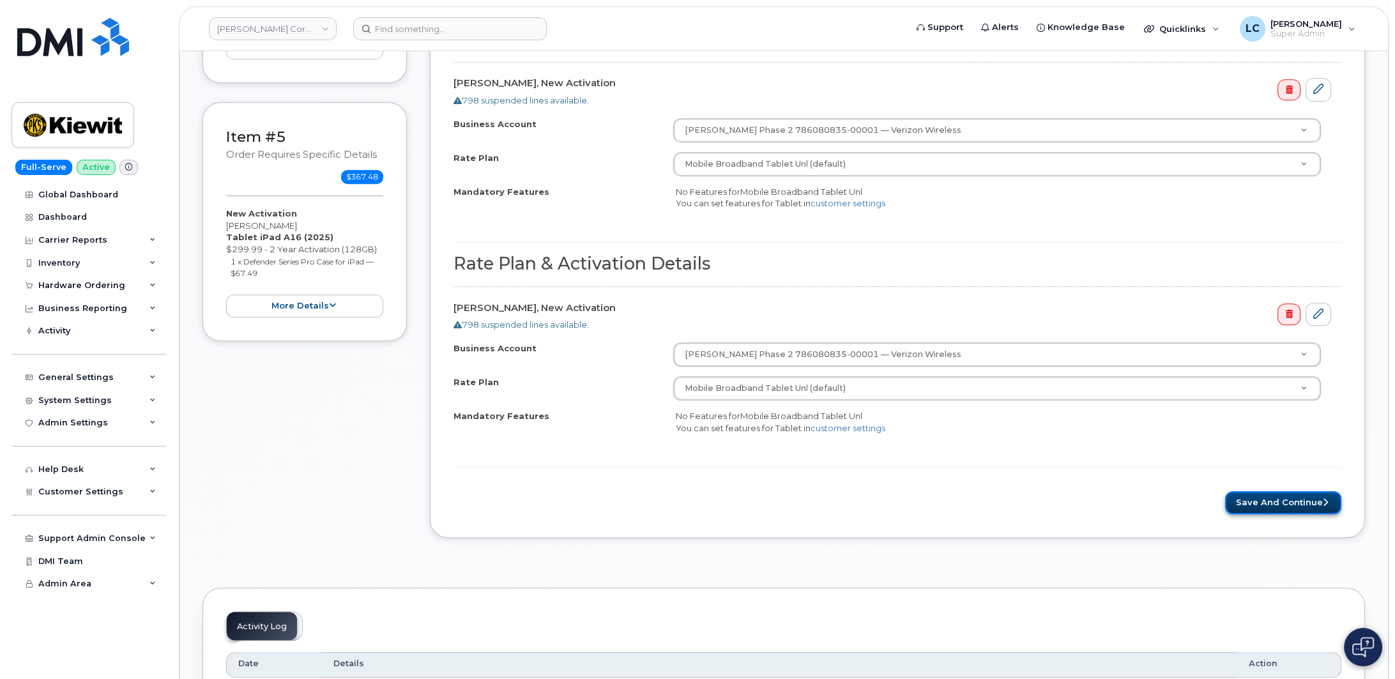
click at [1262, 508] on button "Save and Continue" at bounding box center [1283, 503] width 116 height 24
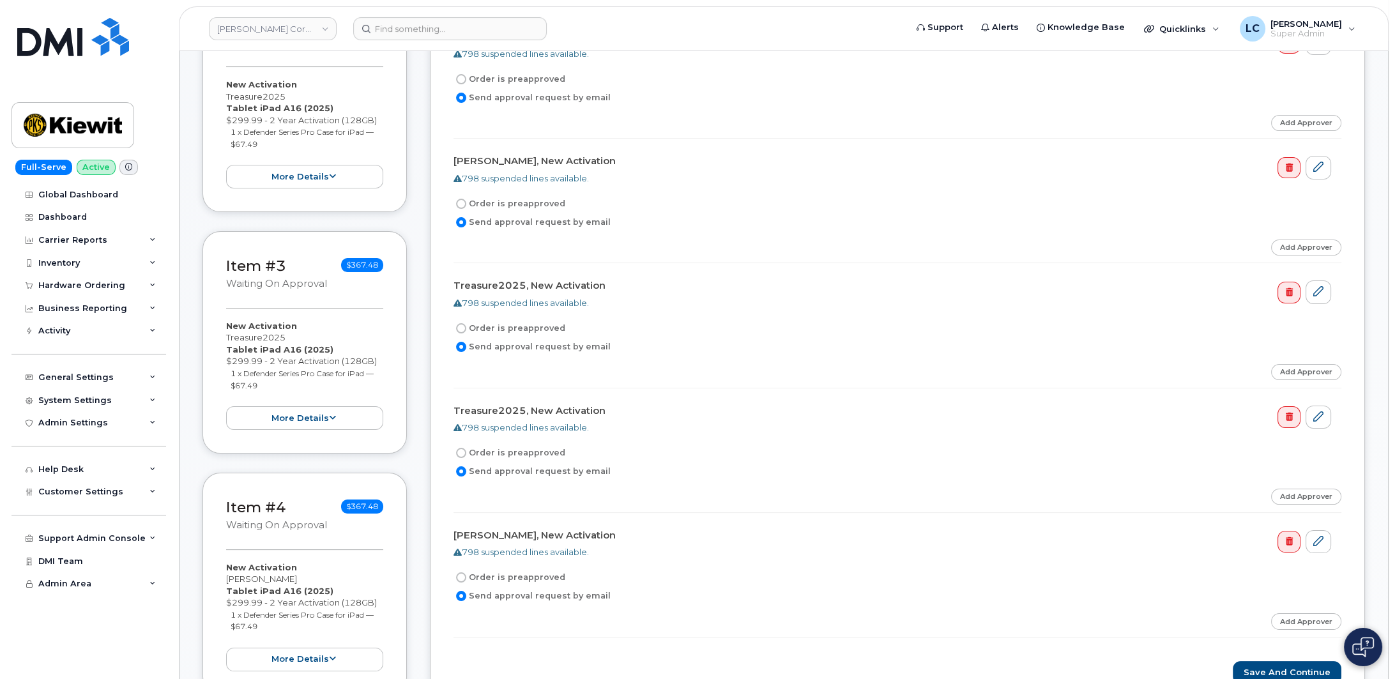
scroll to position [529, 0]
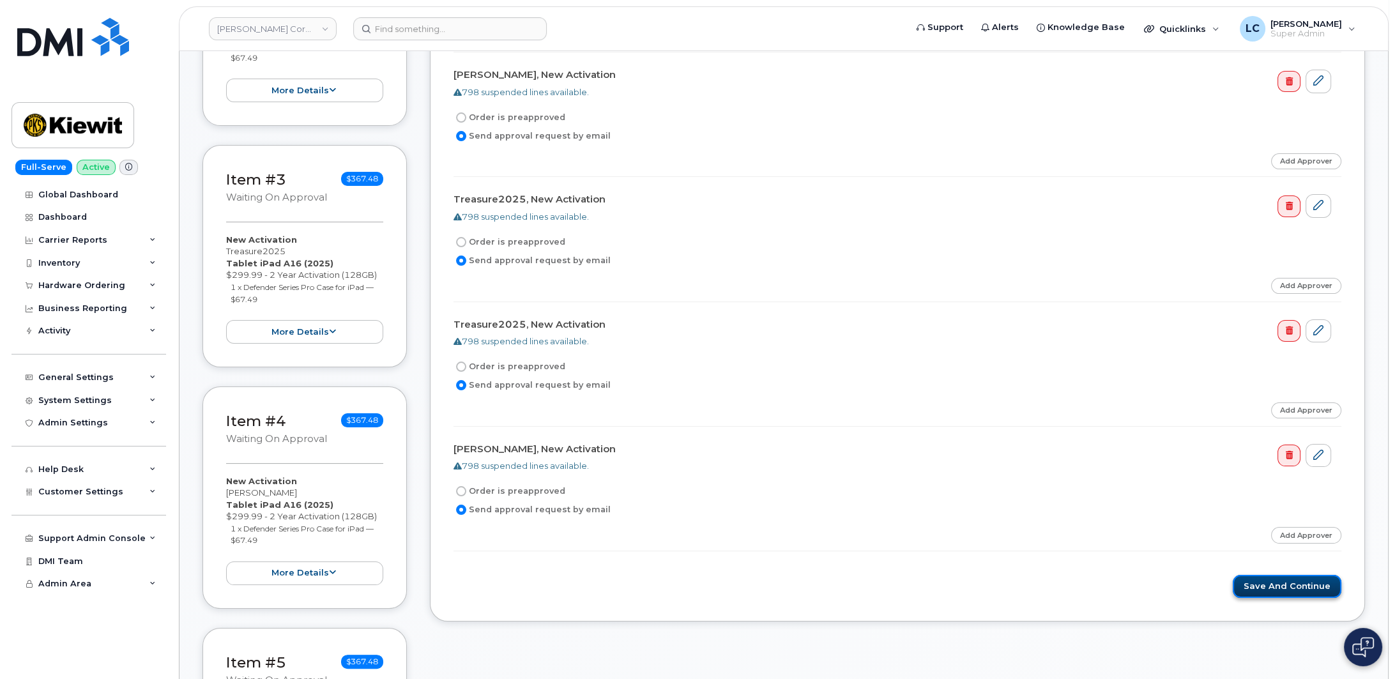
click at [1271, 584] on button "Save and Continue" at bounding box center [1287, 587] width 109 height 24
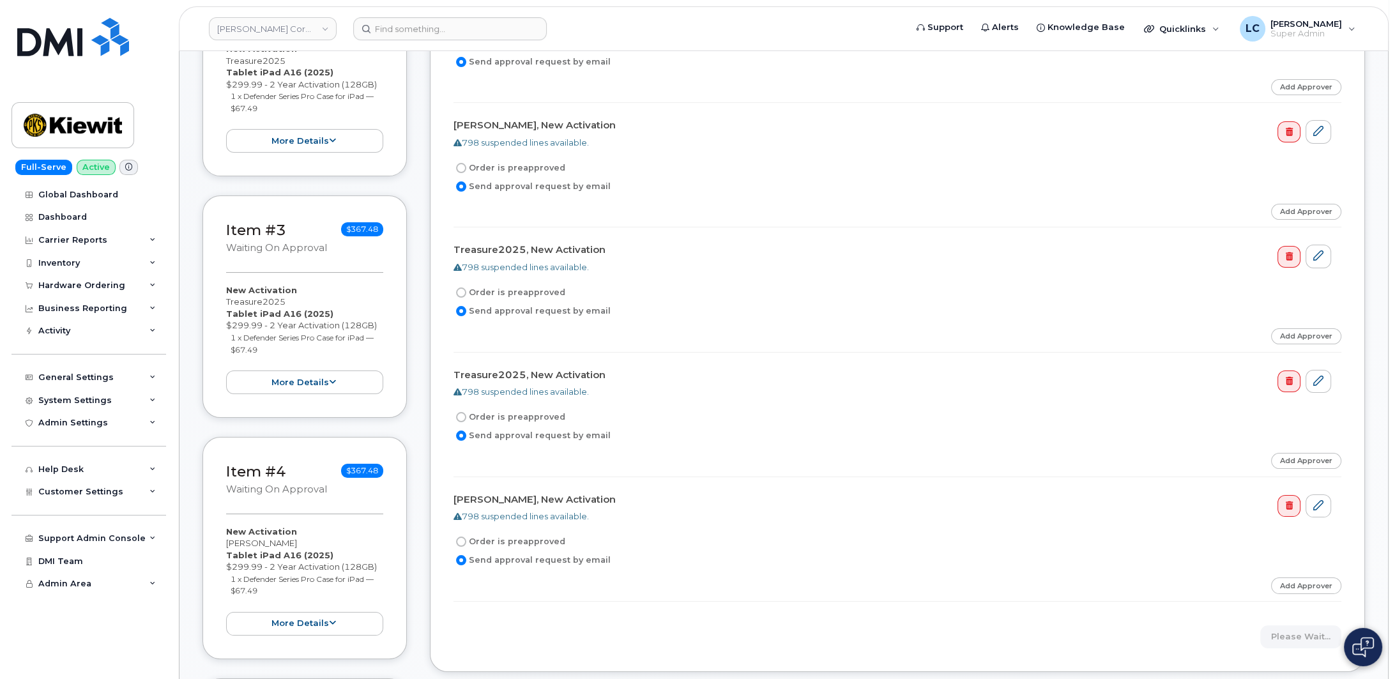
scroll to position [397, 0]
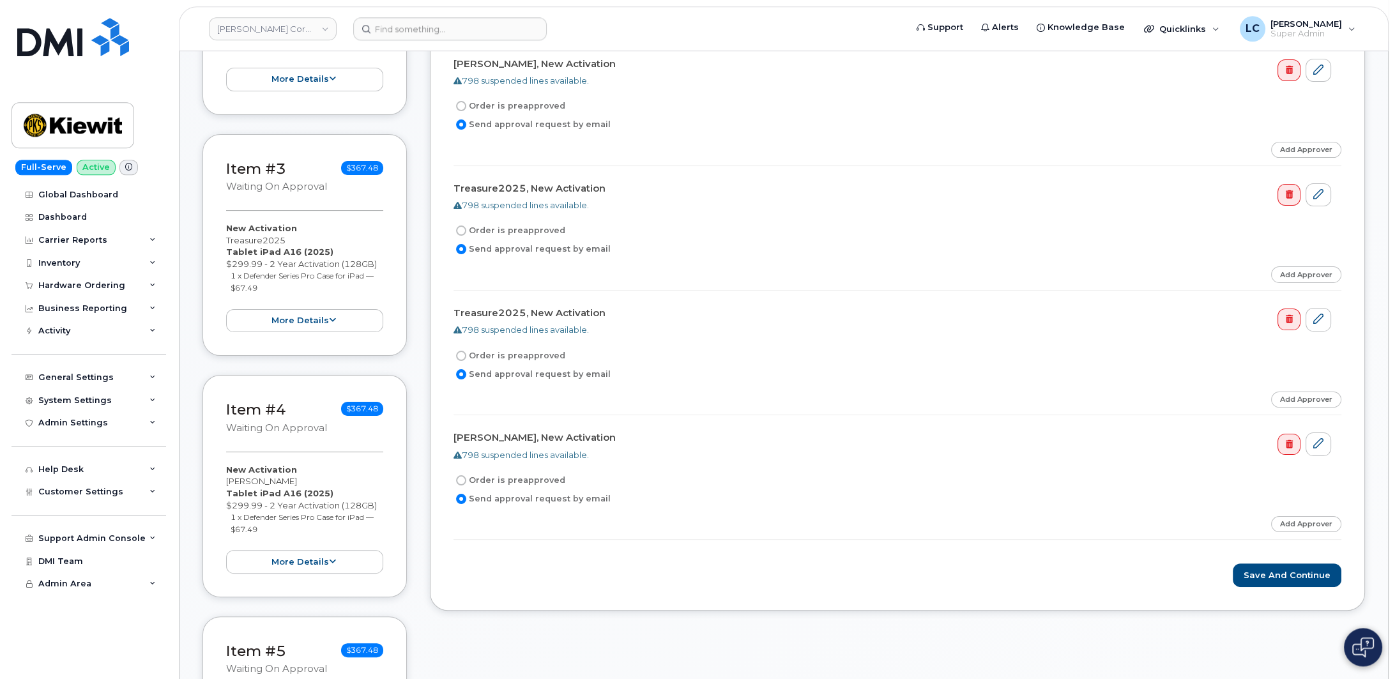
scroll to position [661, 0]
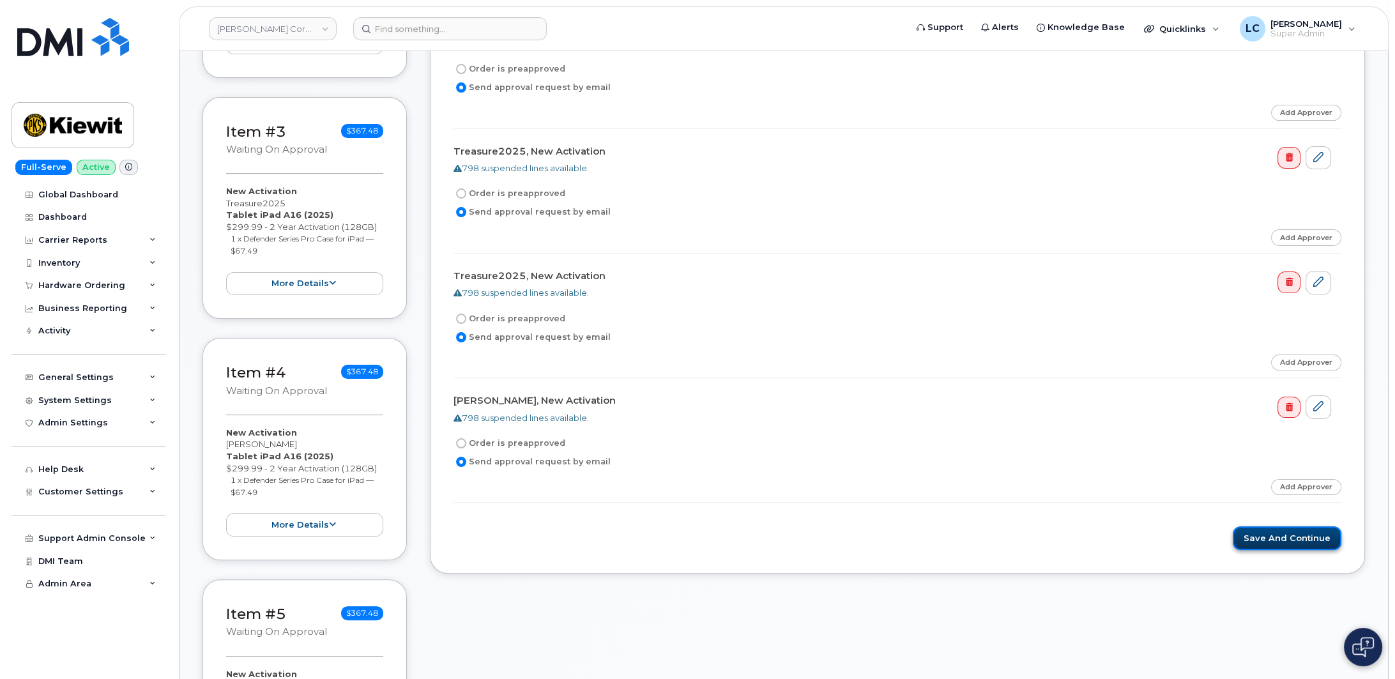
click at [1277, 526] on button "Save and Continue" at bounding box center [1287, 538] width 109 height 24
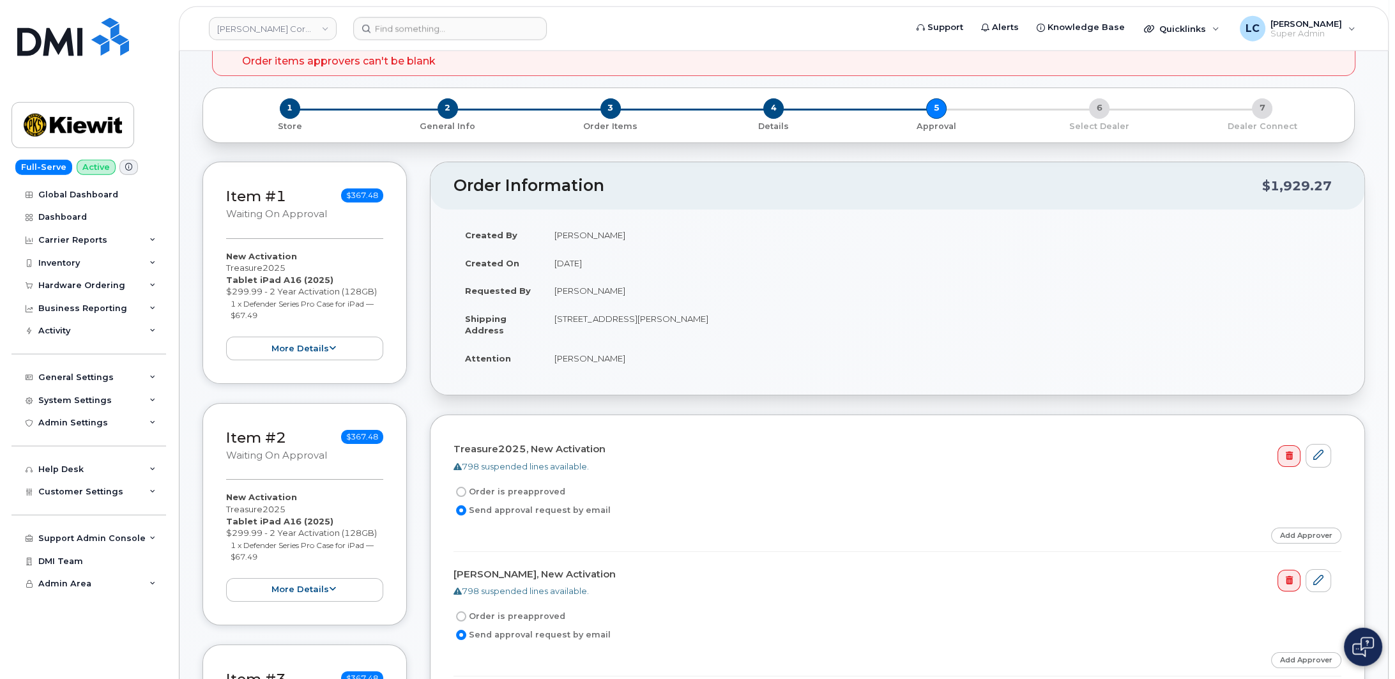
scroll to position [0, 0]
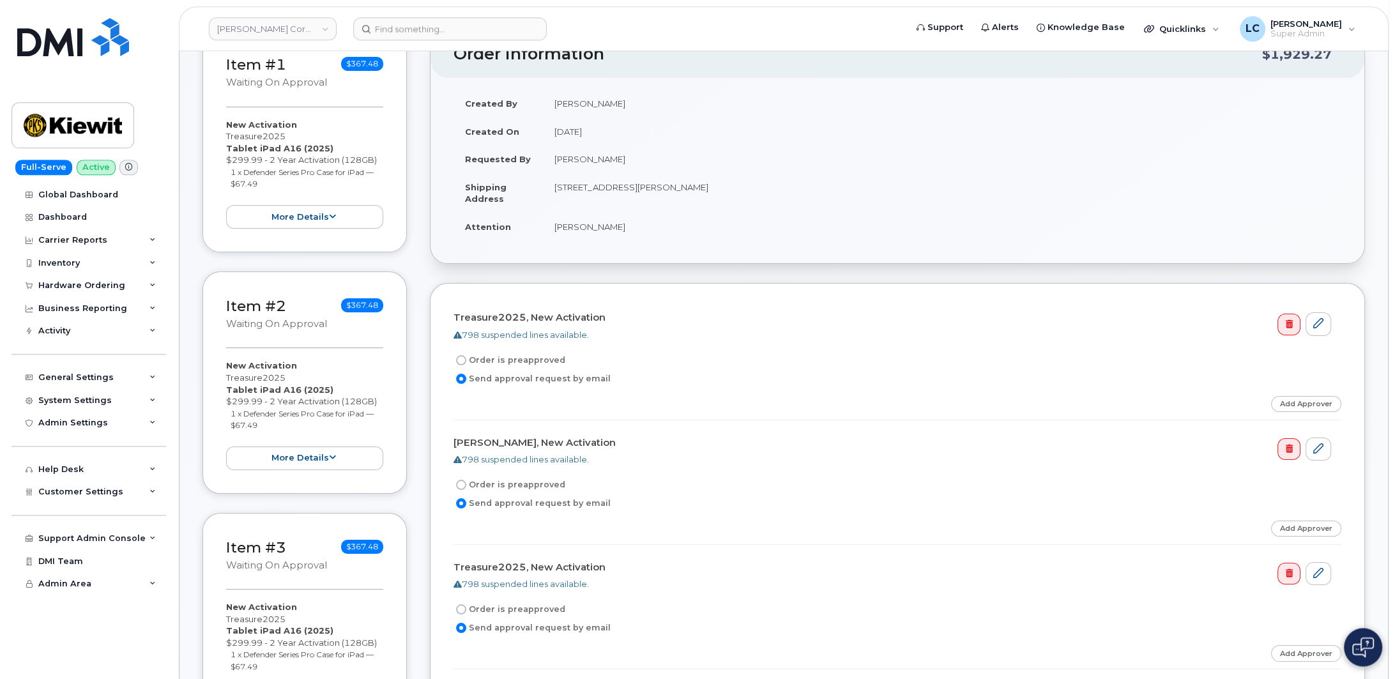
scroll to position [264, 0]
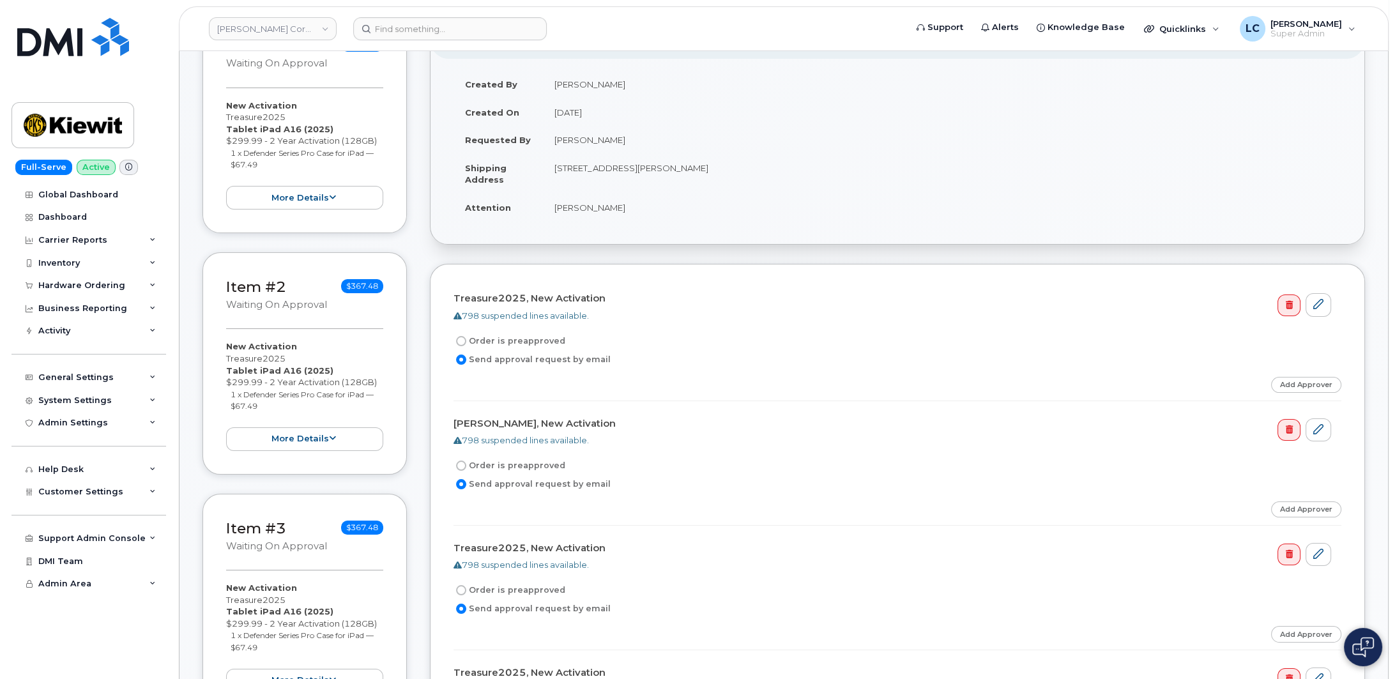
click at [1293, 362] on form "Treasure2025, New Activation 798 suspended lines available. Order is preapprove…" at bounding box center [897, 616] width 888 height 658
click at [1295, 377] on link "Add Approver" at bounding box center [1306, 385] width 70 height 16
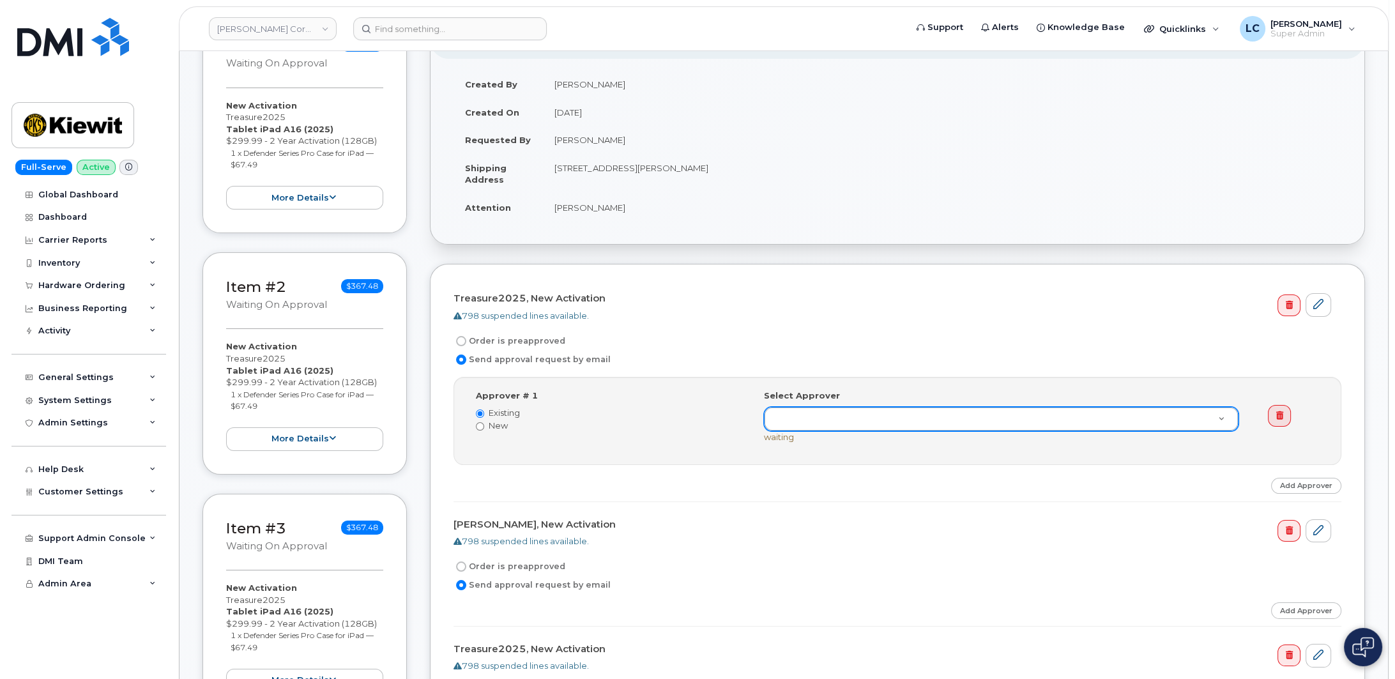
type input "[PERSON_NAME]"
drag, startPoint x: 993, startPoint y: 444, endPoint x: 735, endPoint y: 427, distance: 257.9
click at [777, 427] on input "[PERSON_NAME]" at bounding box center [1001, 435] width 448 height 19
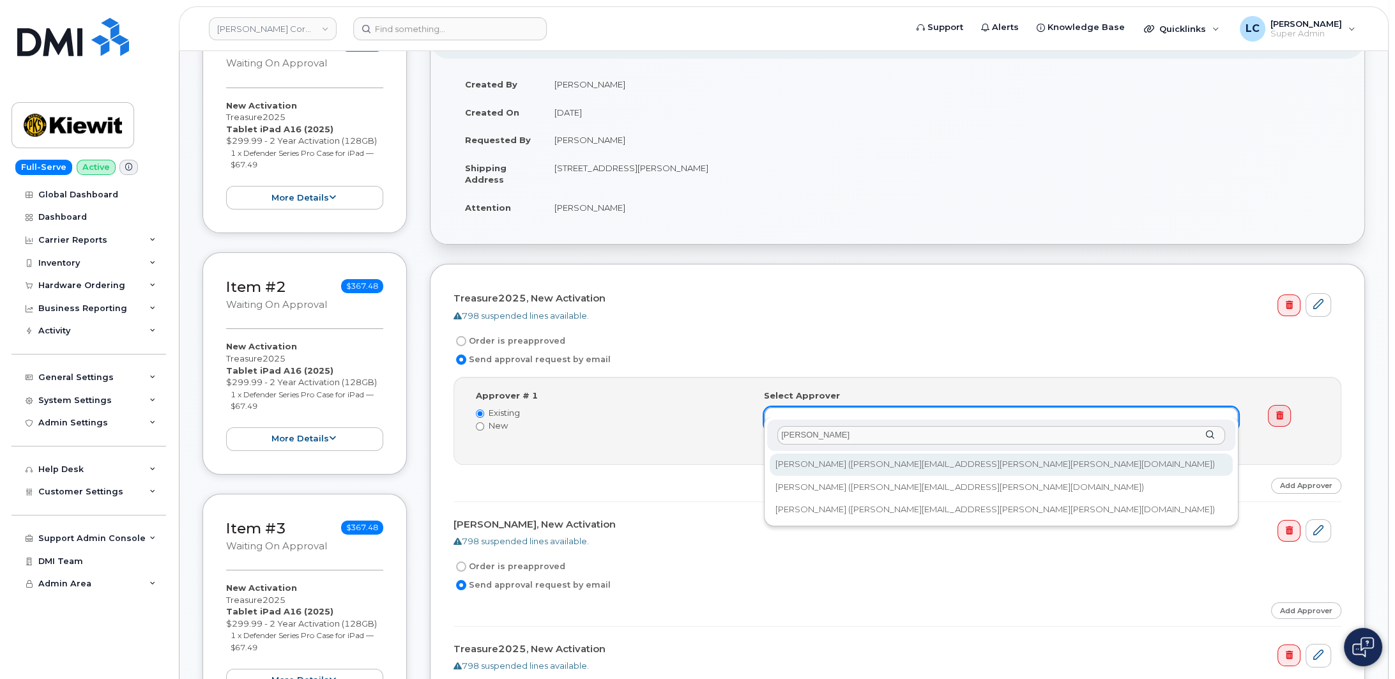
type input "[PERSON_NAME]"
type input "2146672"
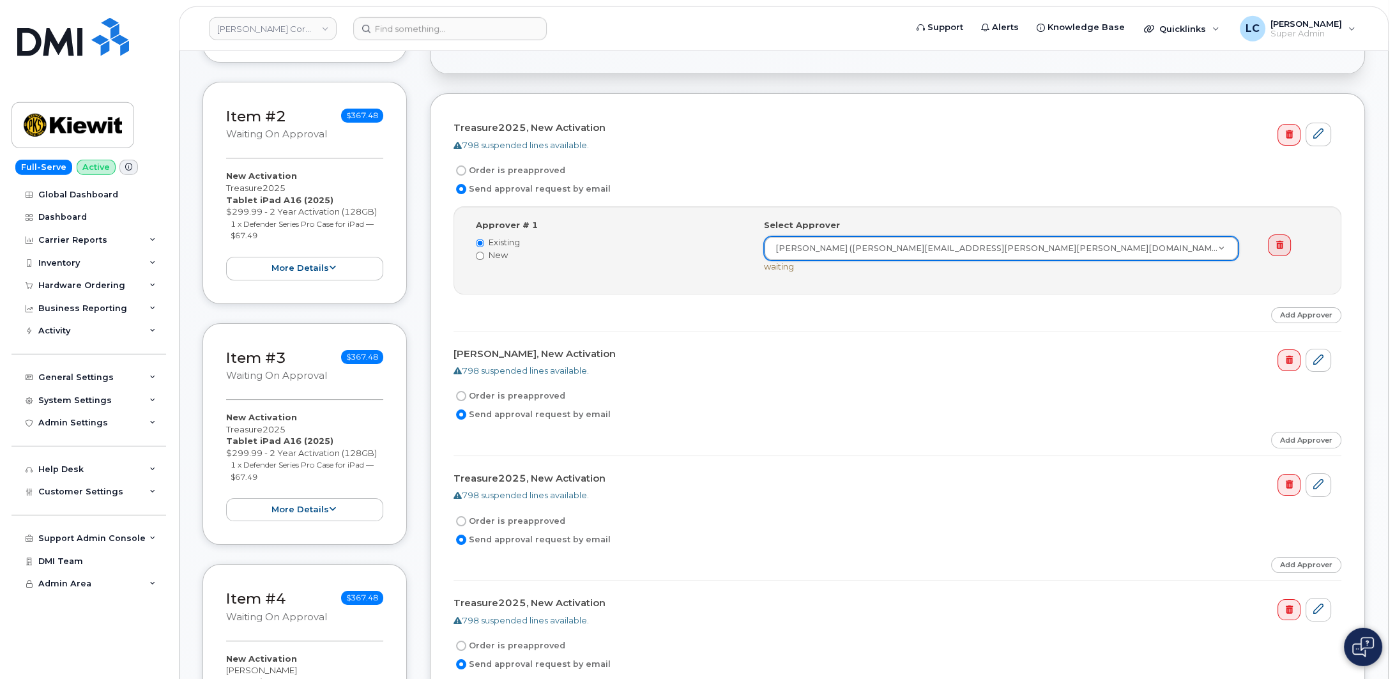
scroll to position [462, 0]
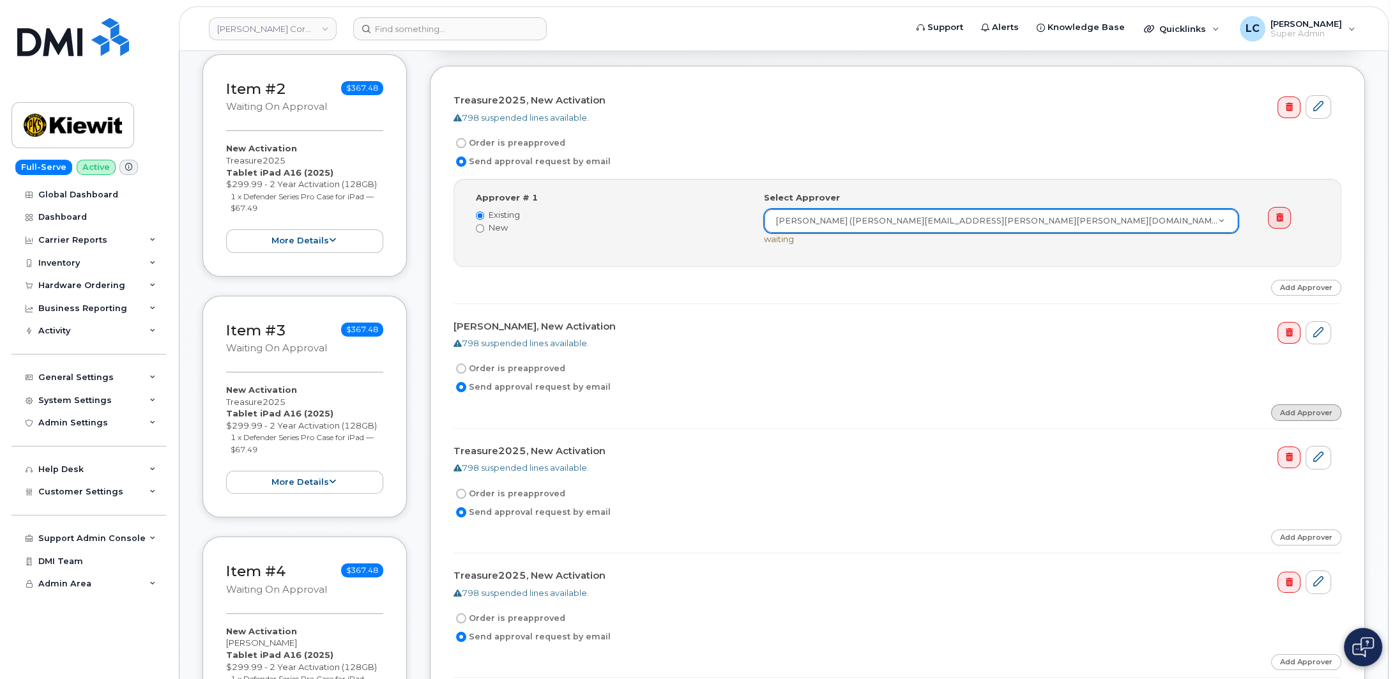
click at [1309, 404] on link "Add Approver" at bounding box center [1306, 412] width 70 height 16
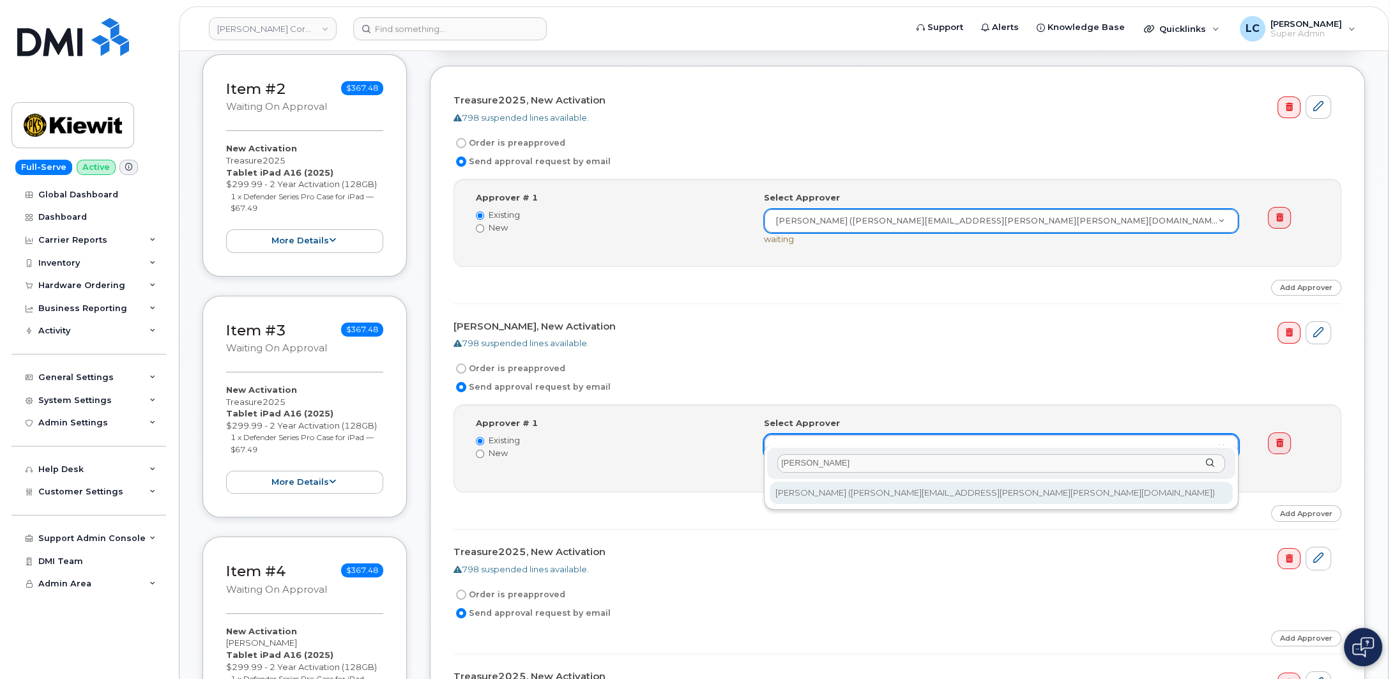
type input "[PERSON_NAME]"
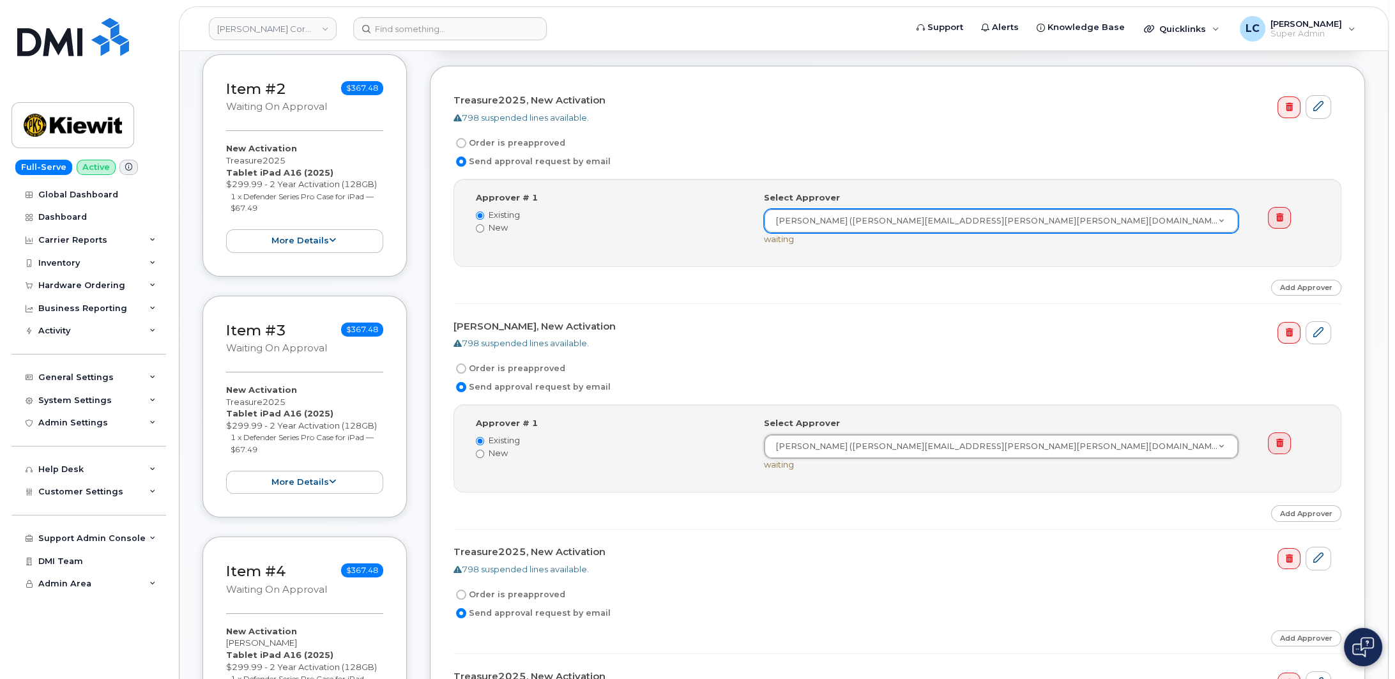
type input "2146672"
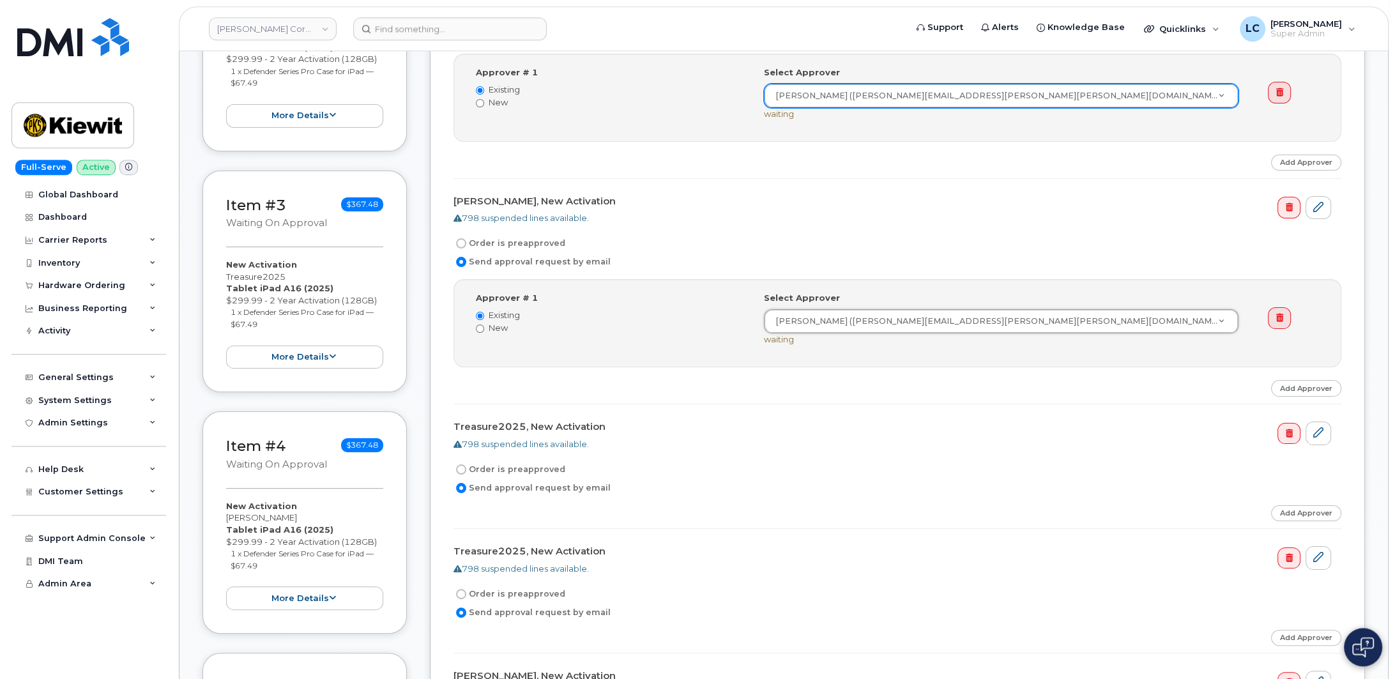
scroll to position [595, 0]
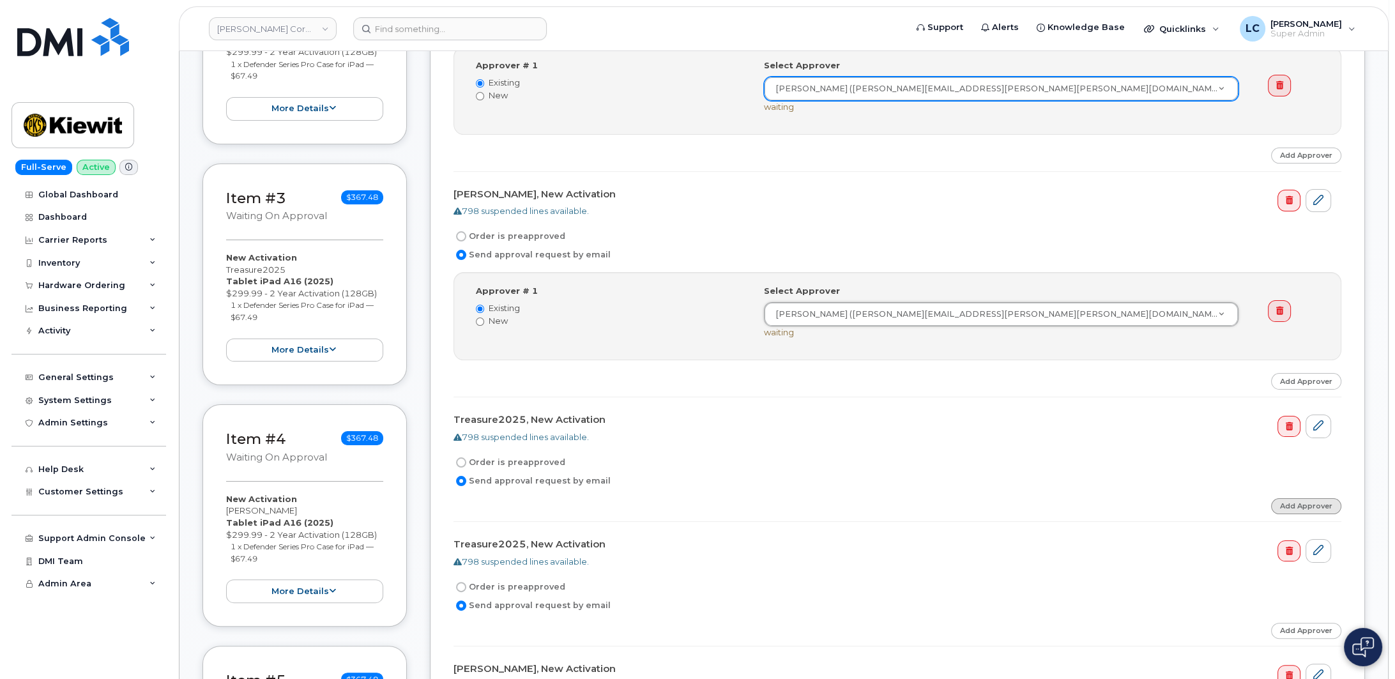
click at [1336, 498] on link "Add Approver" at bounding box center [1306, 506] width 70 height 16
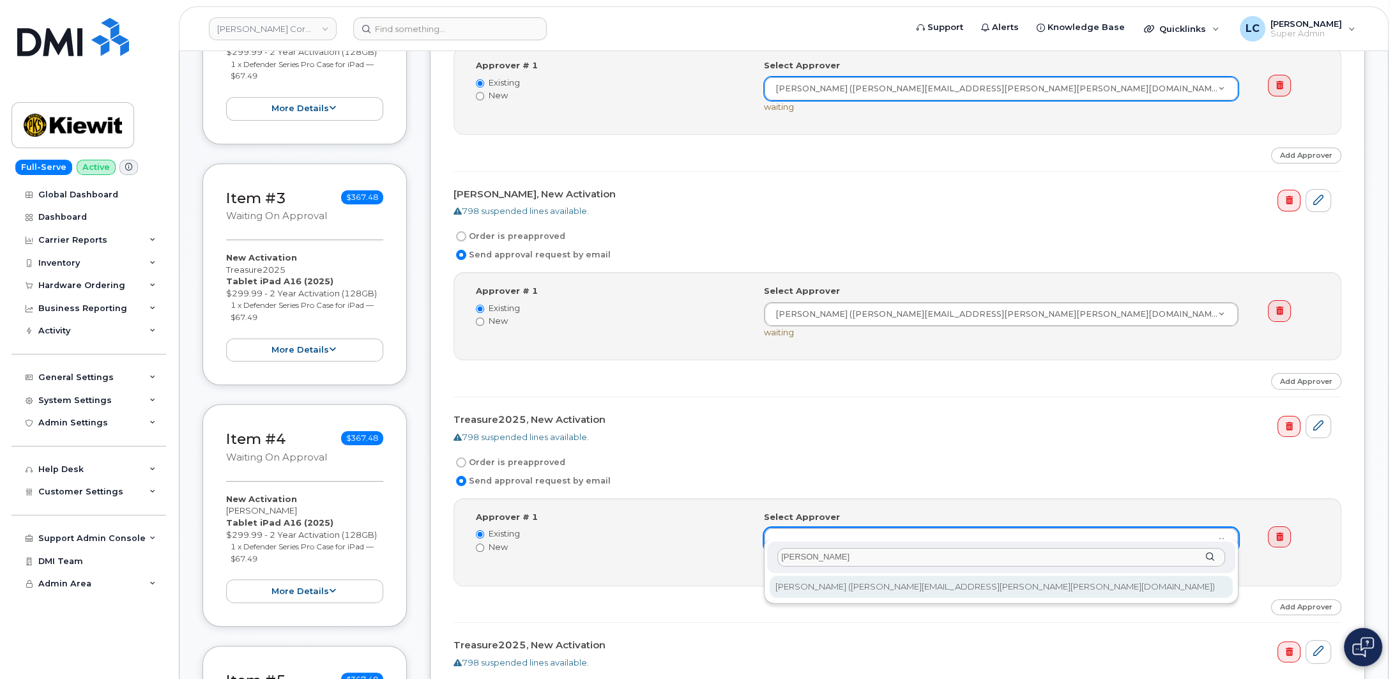
type input "[PERSON_NAME]"
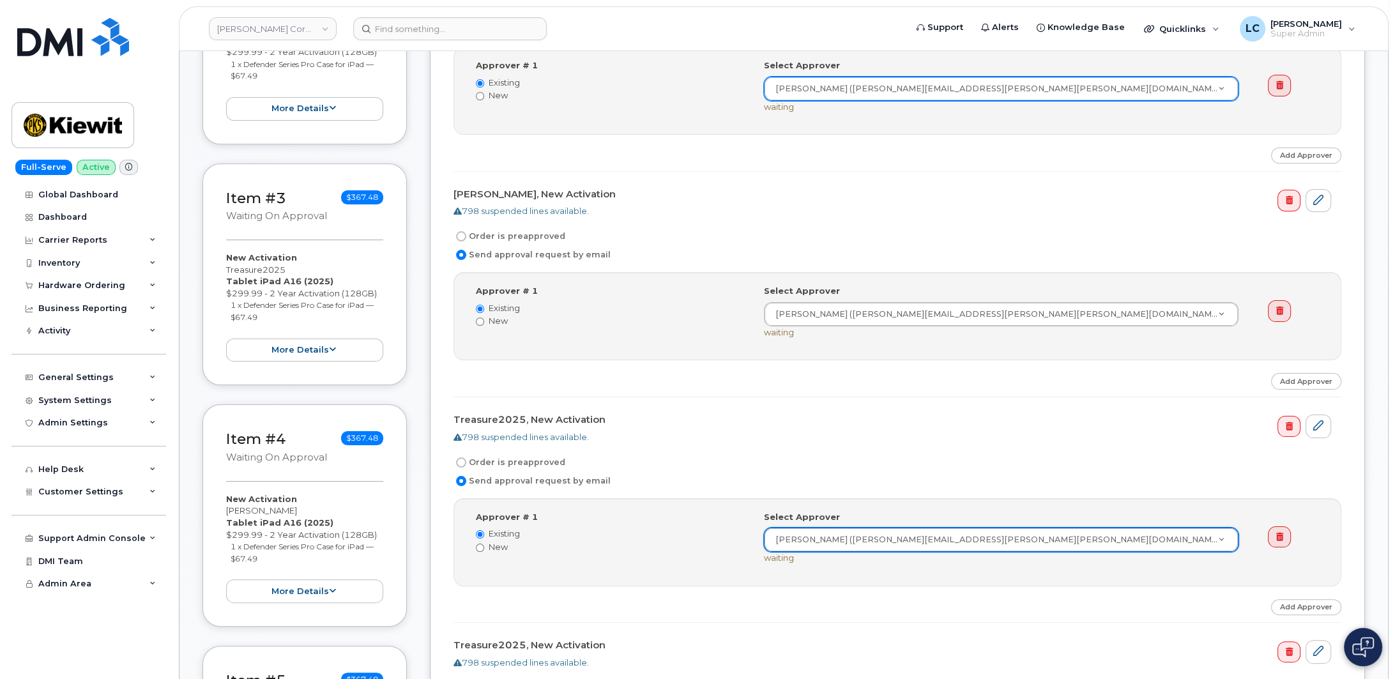
type input "2146672"
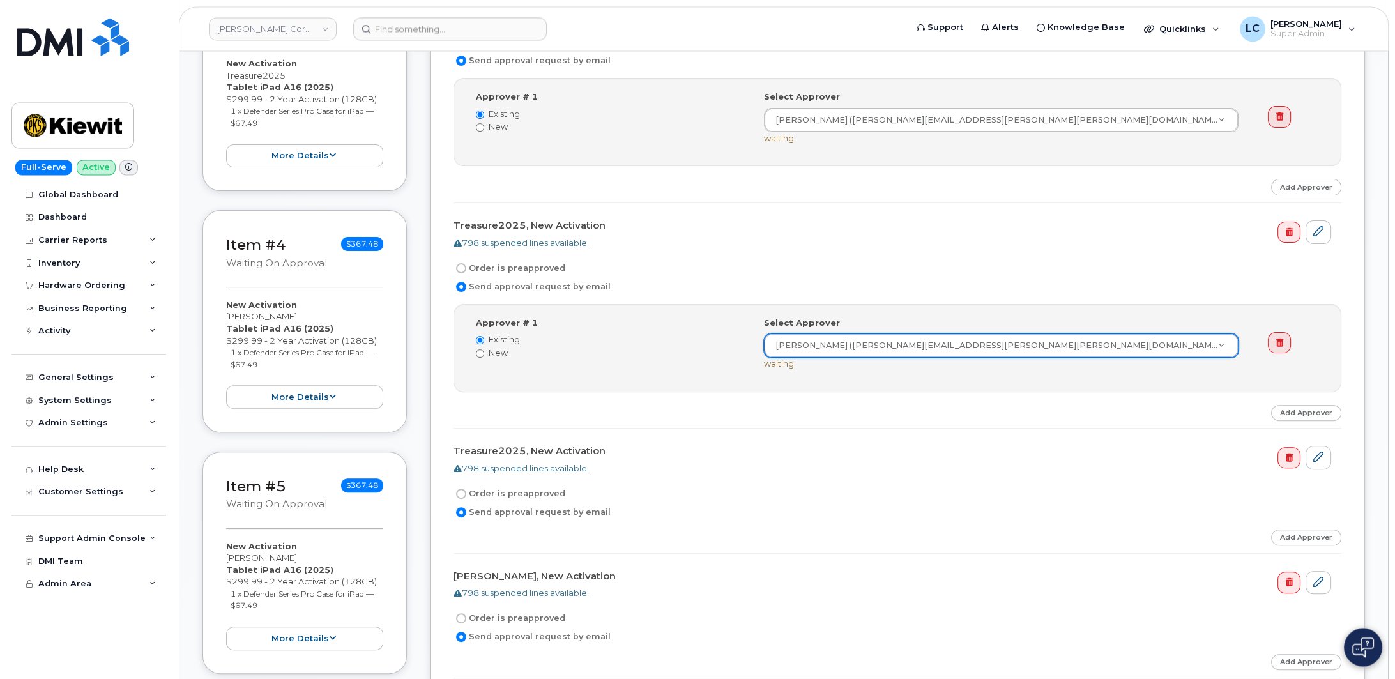
scroll to position [793, 0]
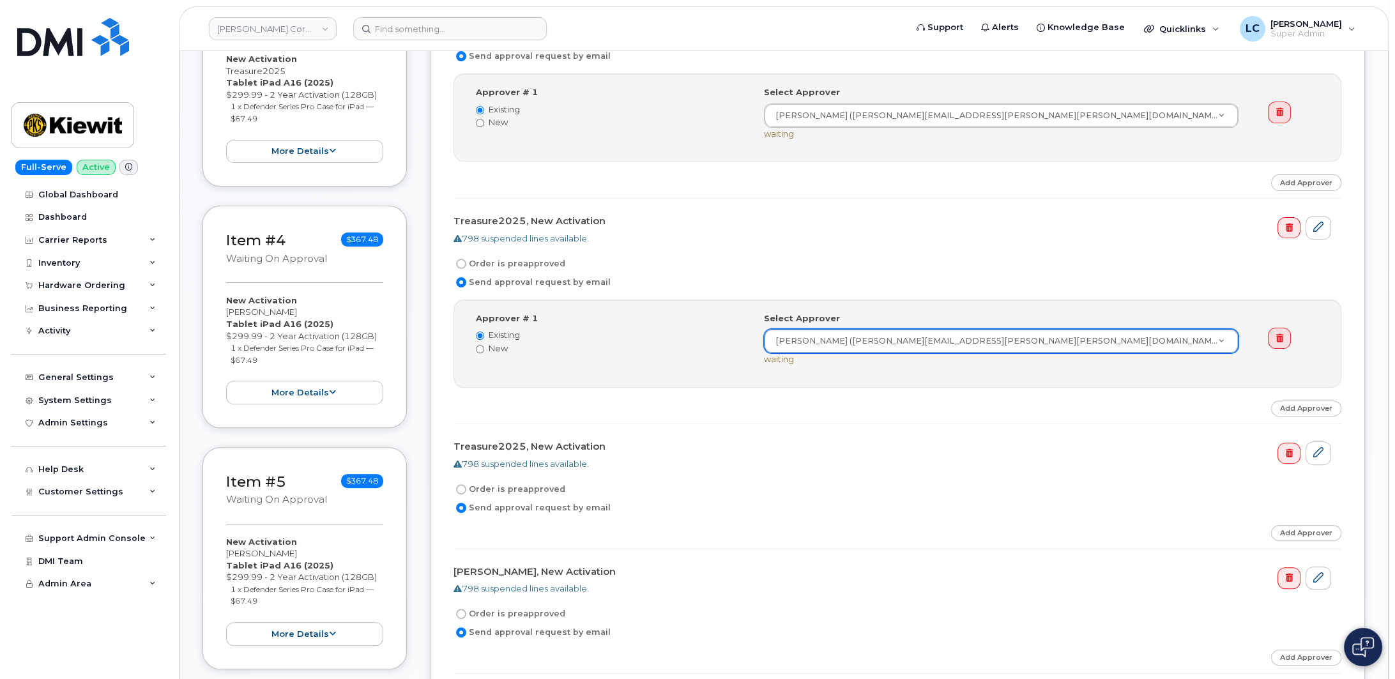
drag, startPoint x: 1299, startPoint y: 520, endPoint x: 1190, endPoint y: 508, distance: 109.8
click at [1299, 525] on link "Add Approver" at bounding box center [1306, 533] width 70 height 16
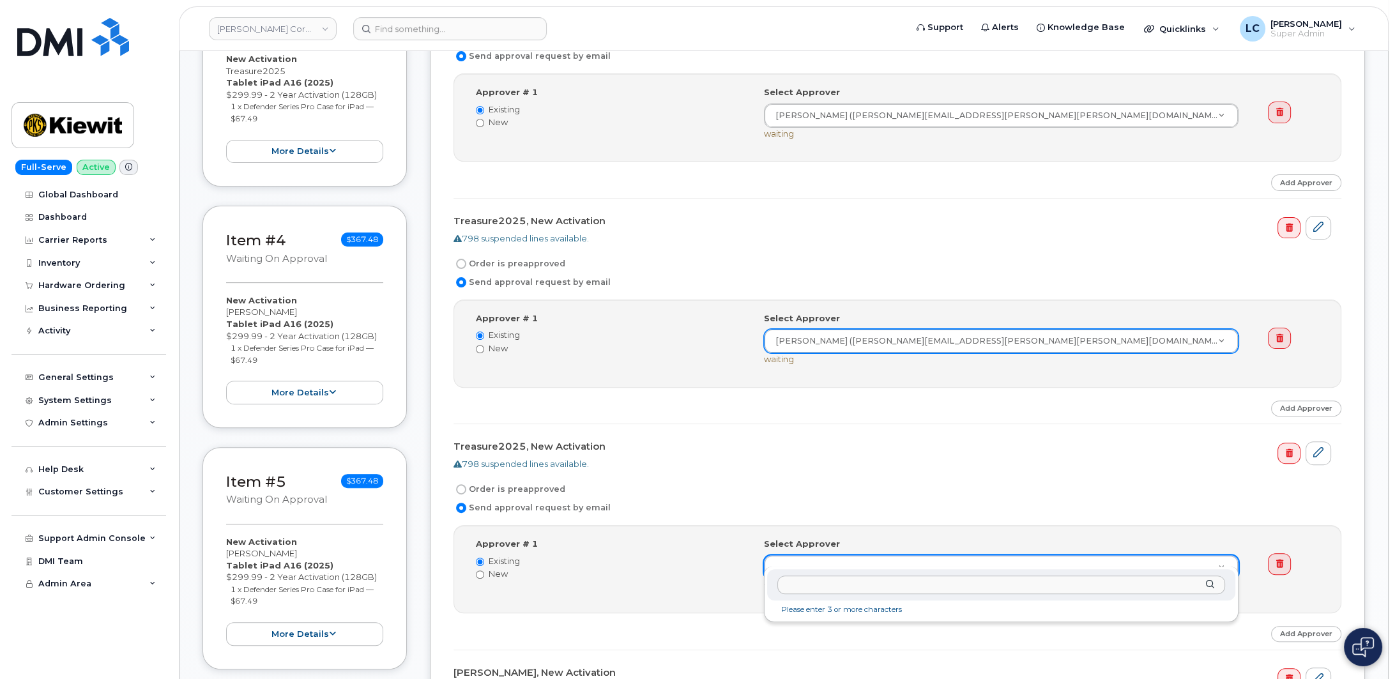
type input "[PERSON_NAME]"
type input "2146672"
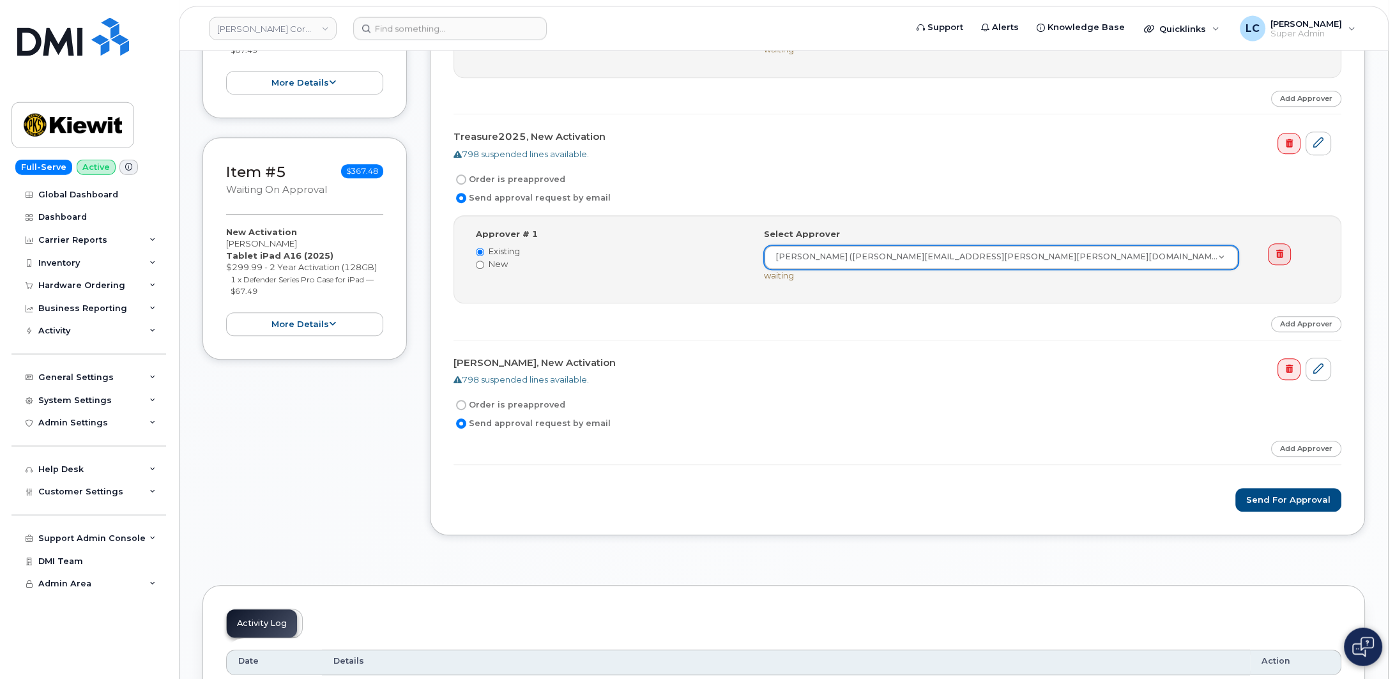
scroll to position [1123, 0]
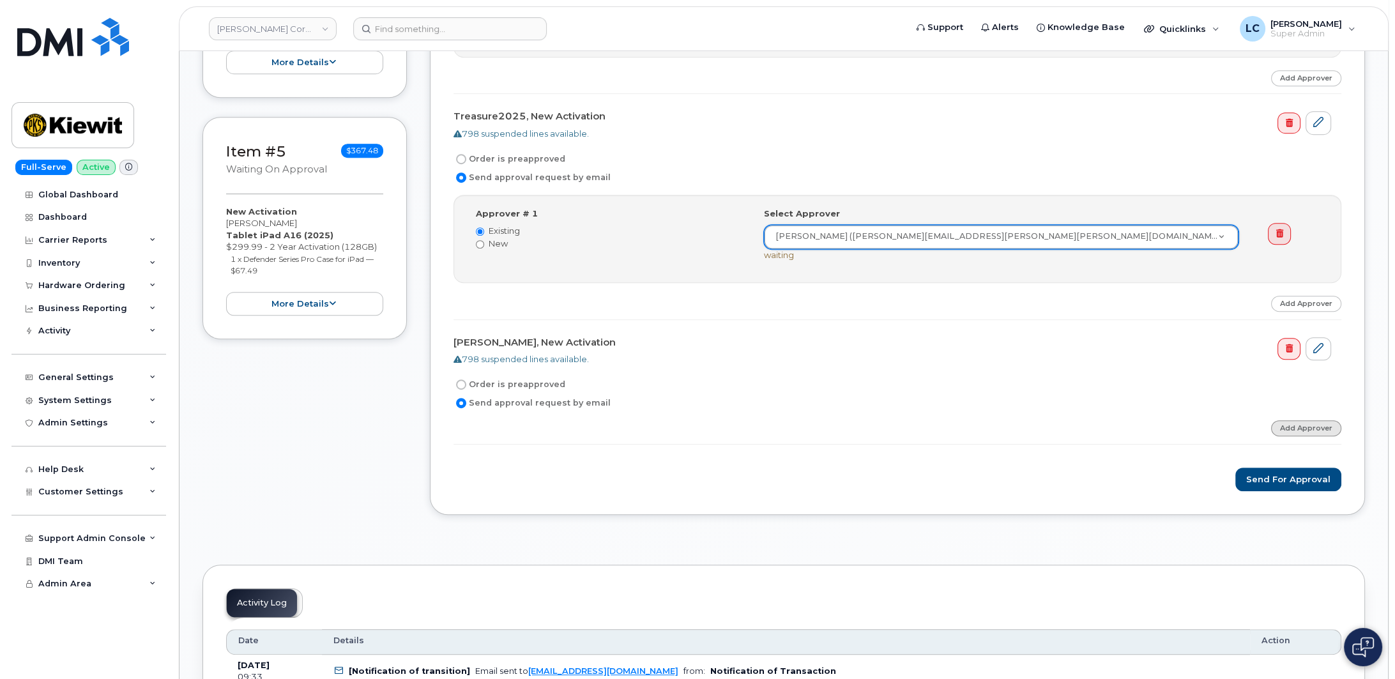
click at [1293, 420] on link "Add Approver" at bounding box center [1306, 428] width 70 height 16
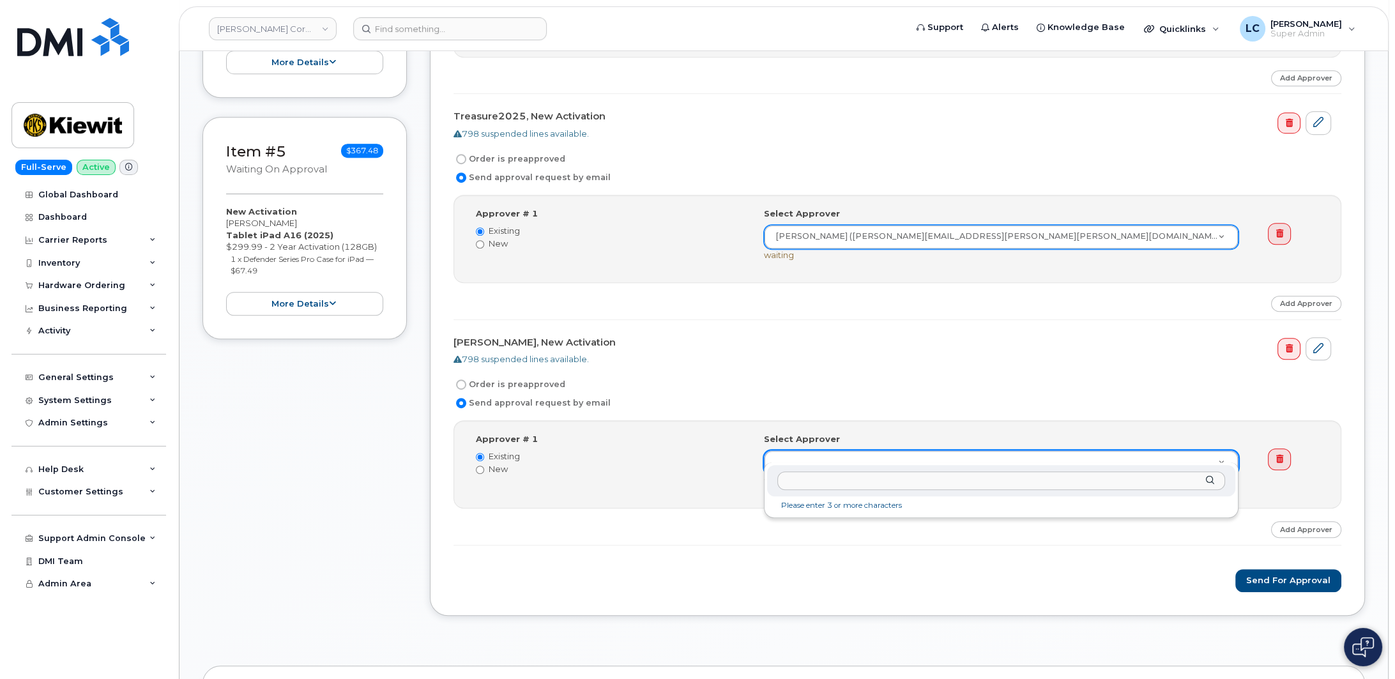
drag, startPoint x: 960, startPoint y: 453, endPoint x: 932, endPoint y: 471, distance: 33.3
click at [959, 453] on body "[PERSON_NAME] Corporation Support Alerts Knowledge Base Quicklinks Suspend / Ca…" at bounding box center [697, 657] width 1395 height 3561
type input "[PERSON_NAME]"
drag, startPoint x: 955, startPoint y: 507, endPoint x: 955, endPoint y: 520, distance: 12.8
type input "2146672"
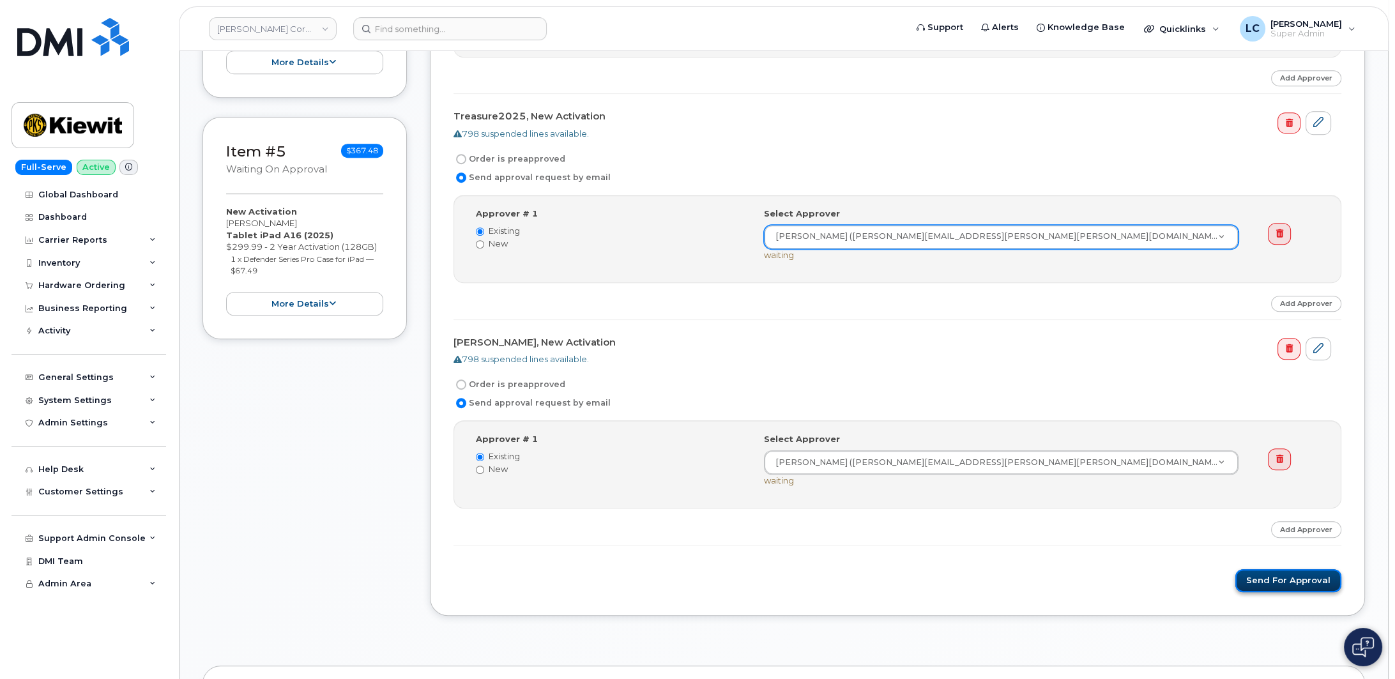
click at [1288, 573] on button "Send for Approval" at bounding box center [1288, 581] width 106 height 24
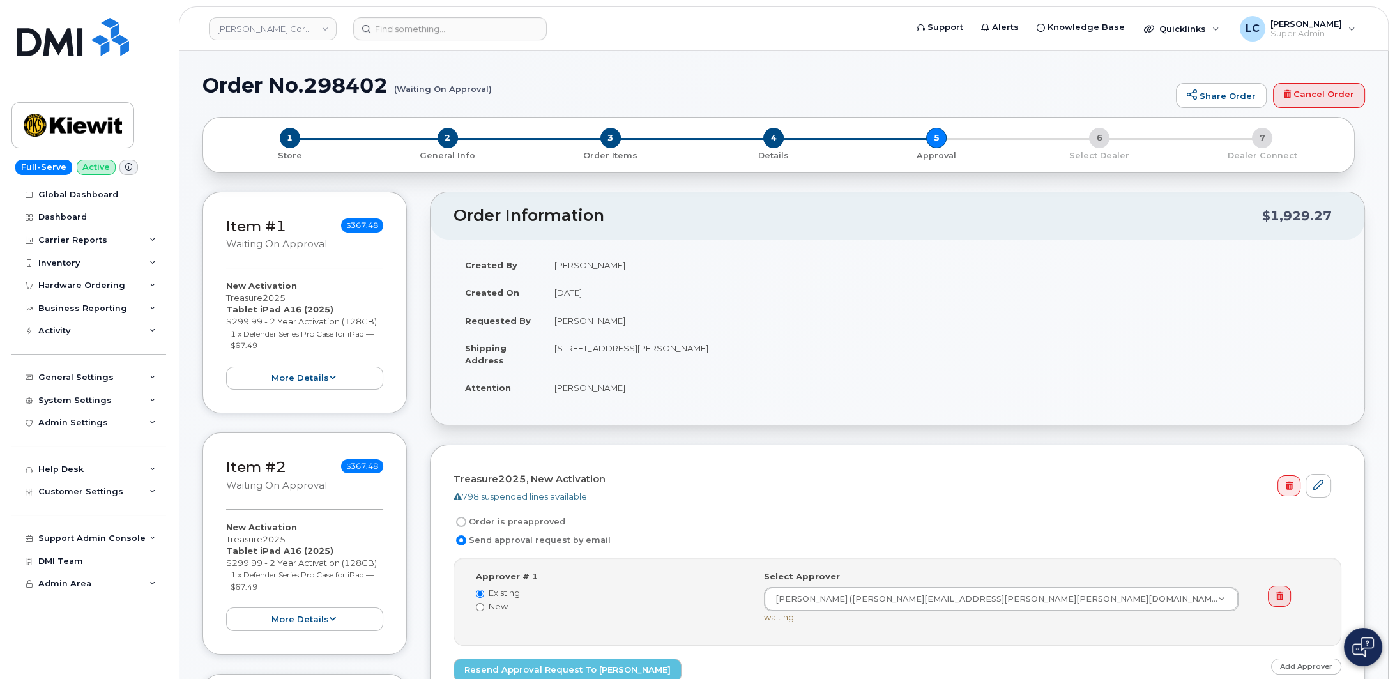
drag, startPoint x: 537, startPoint y: 89, endPoint x: 491, endPoint y: 90, distance: 46.6
click at [491, 90] on h1 "Order No.298402 (Waiting On Approval)" at bounding box center [685, 85] width 967 height 22
drag, startPoint x: 388, startPoint y: 90, endPoint x: 231, endPoint y: 101, distance: 158.1
copy h1 "Order No.298402"
